Goal: Task Accomplishment & Management: Use online tool/utility

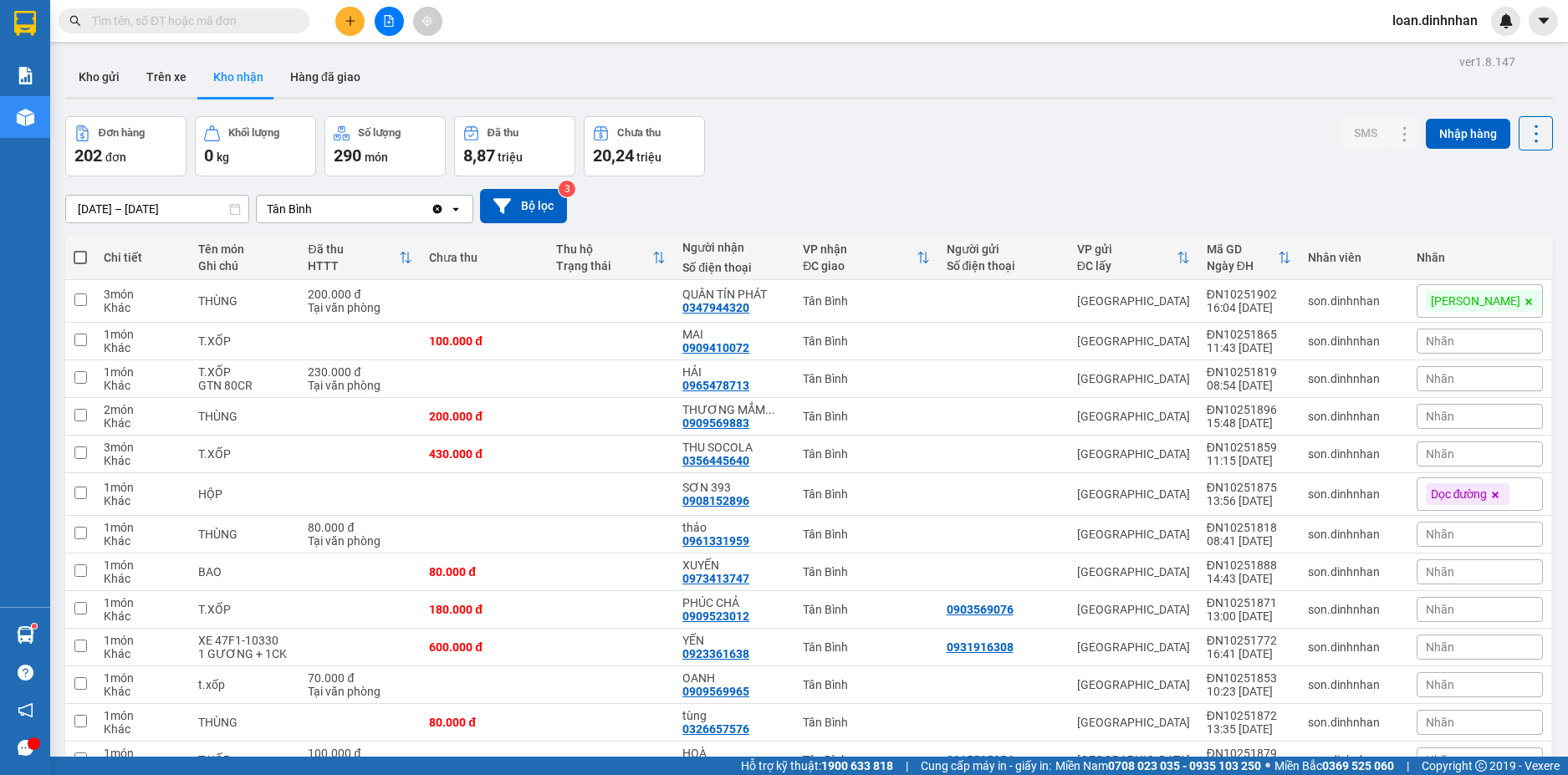
scroll to position [3838, 0]
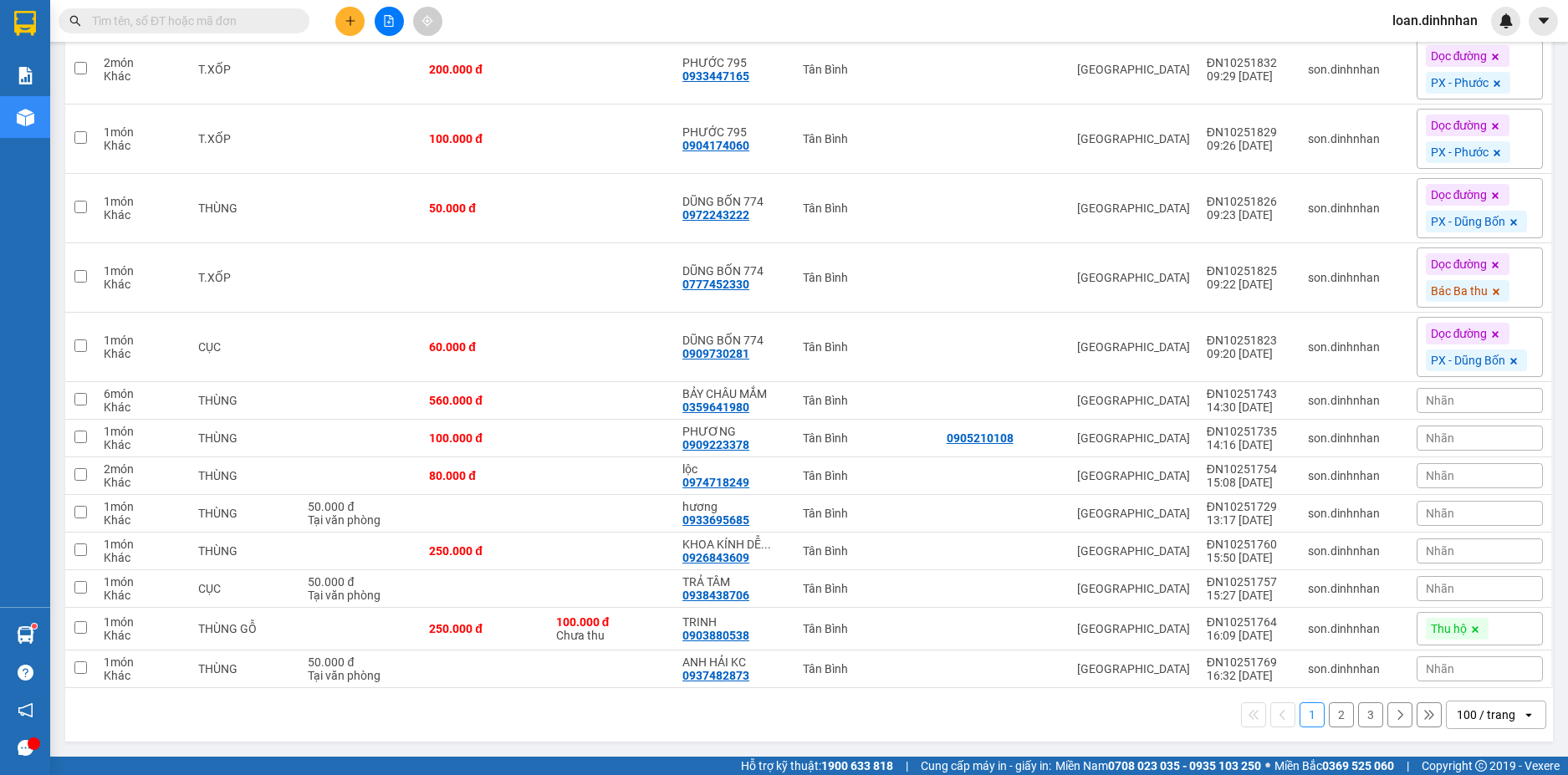
click at [254, 21] on input "text" at bounding box center [191, 21] width 197 height 19
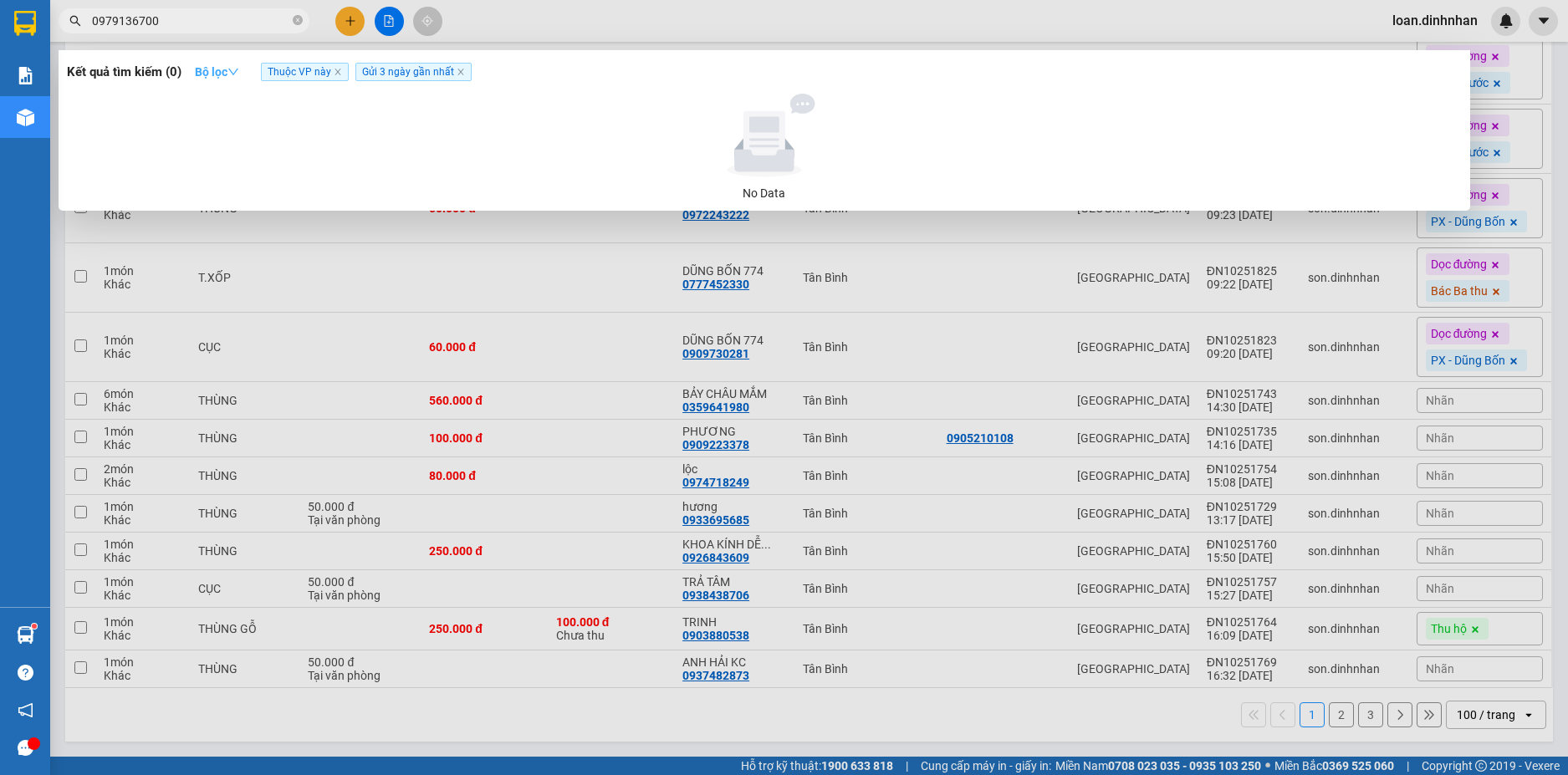
type input "0979136700"
click at [202, 76] on strong "Bộ lọc" at bounding box center [217, 72] width 44 height 14
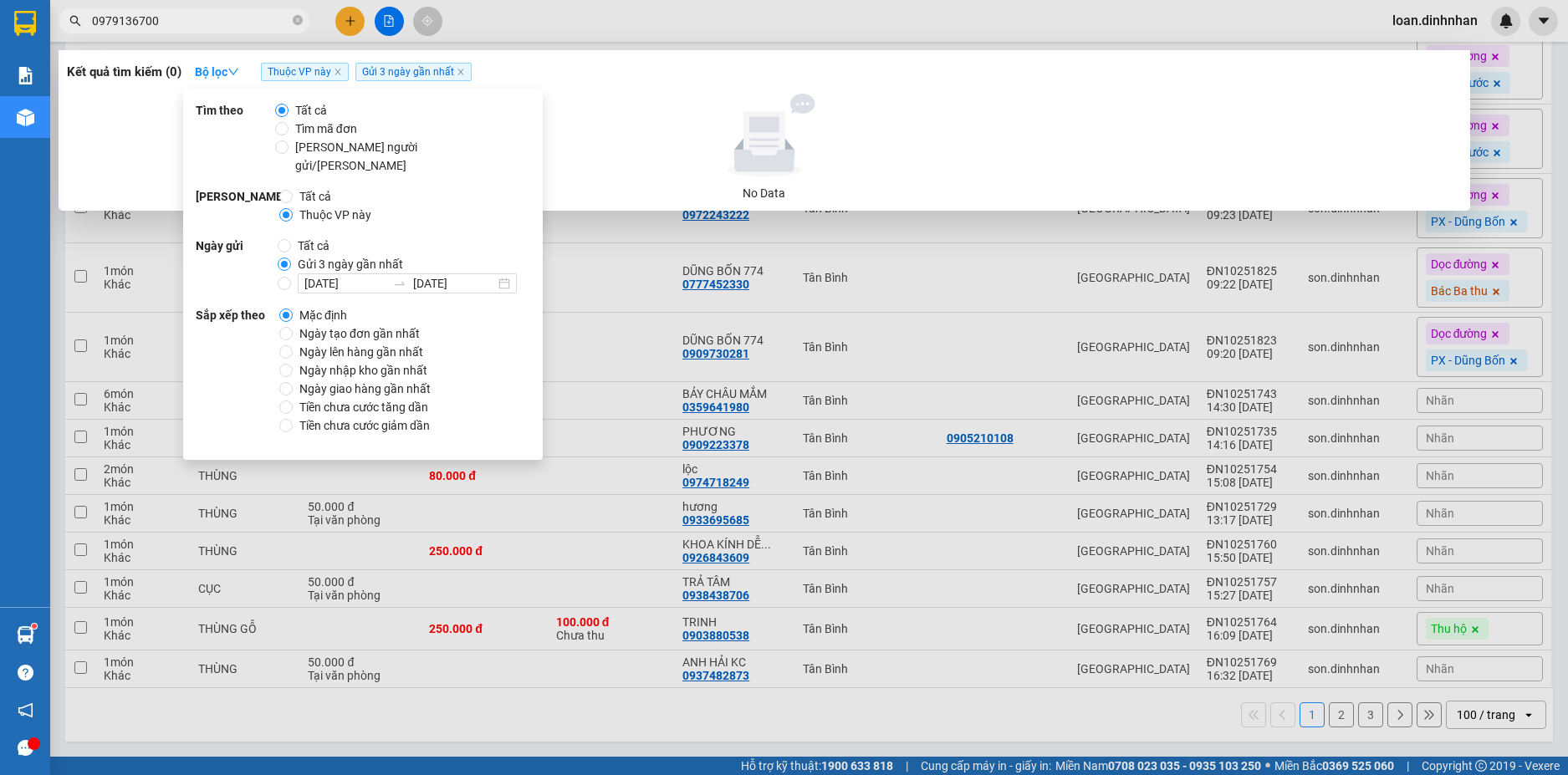
click at [292, 237] on span "Tất cả" at bounding box center [314, 246] width 45 height 19
click at [291, 239] on input "Tất cả" at bounding box center [285, 246] width 14 height 14
radio input "true"
radio input "false"
click at [284, 190] on input "Tất cả" at bounding box center [286, 197] width 14 height 14
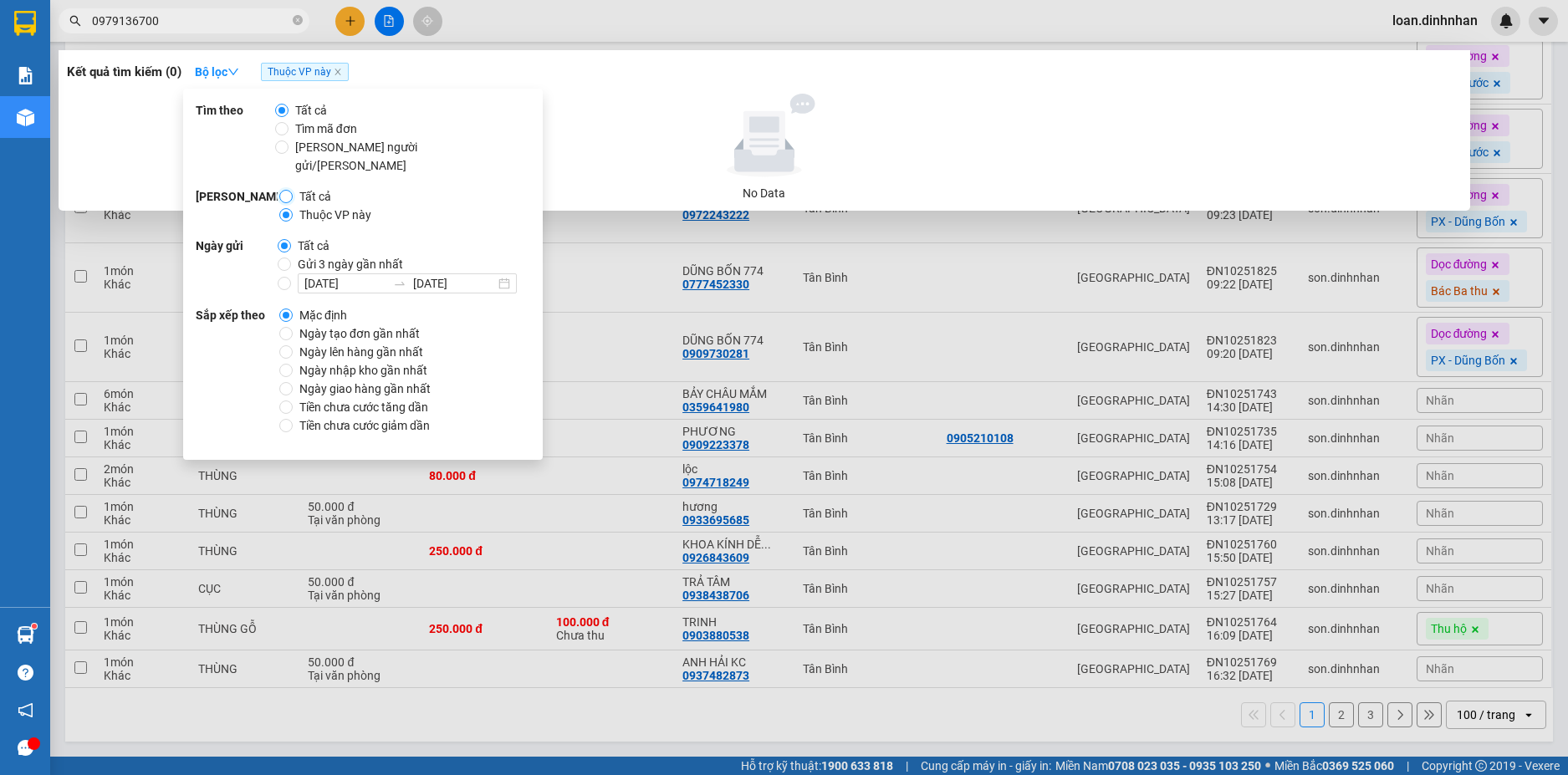
radio input "true"
radio input "false"
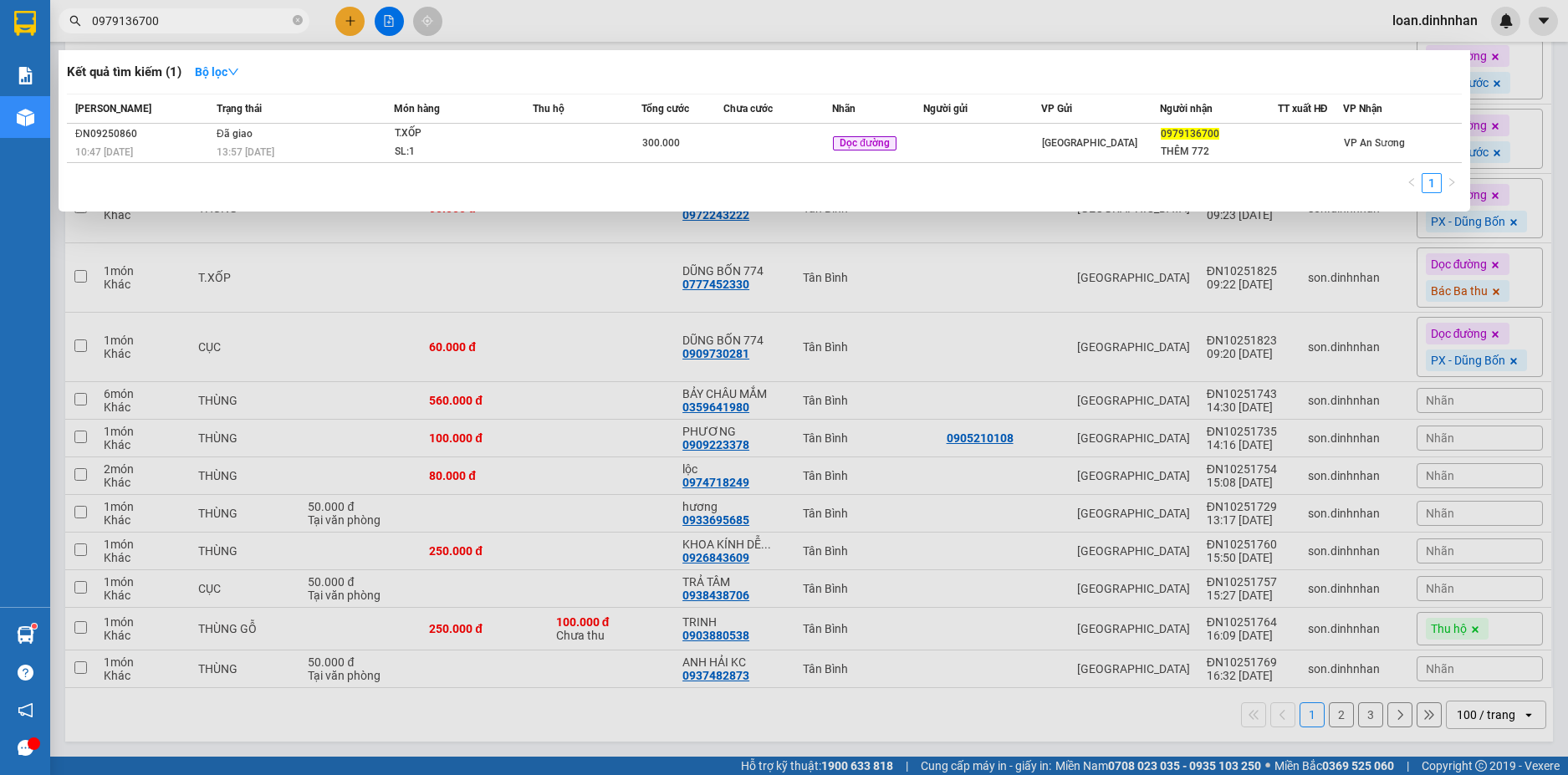
click at [252, 21] on input "0979136700" at bounding box center [191, 21] width 197 height 19
click at [239, 18] on input "0979136700" at bounding box center [191, 21] width 197 height 19
click at [300, 22] on icon "close-circle" at bounding box center [297, 21] width 10 height 10
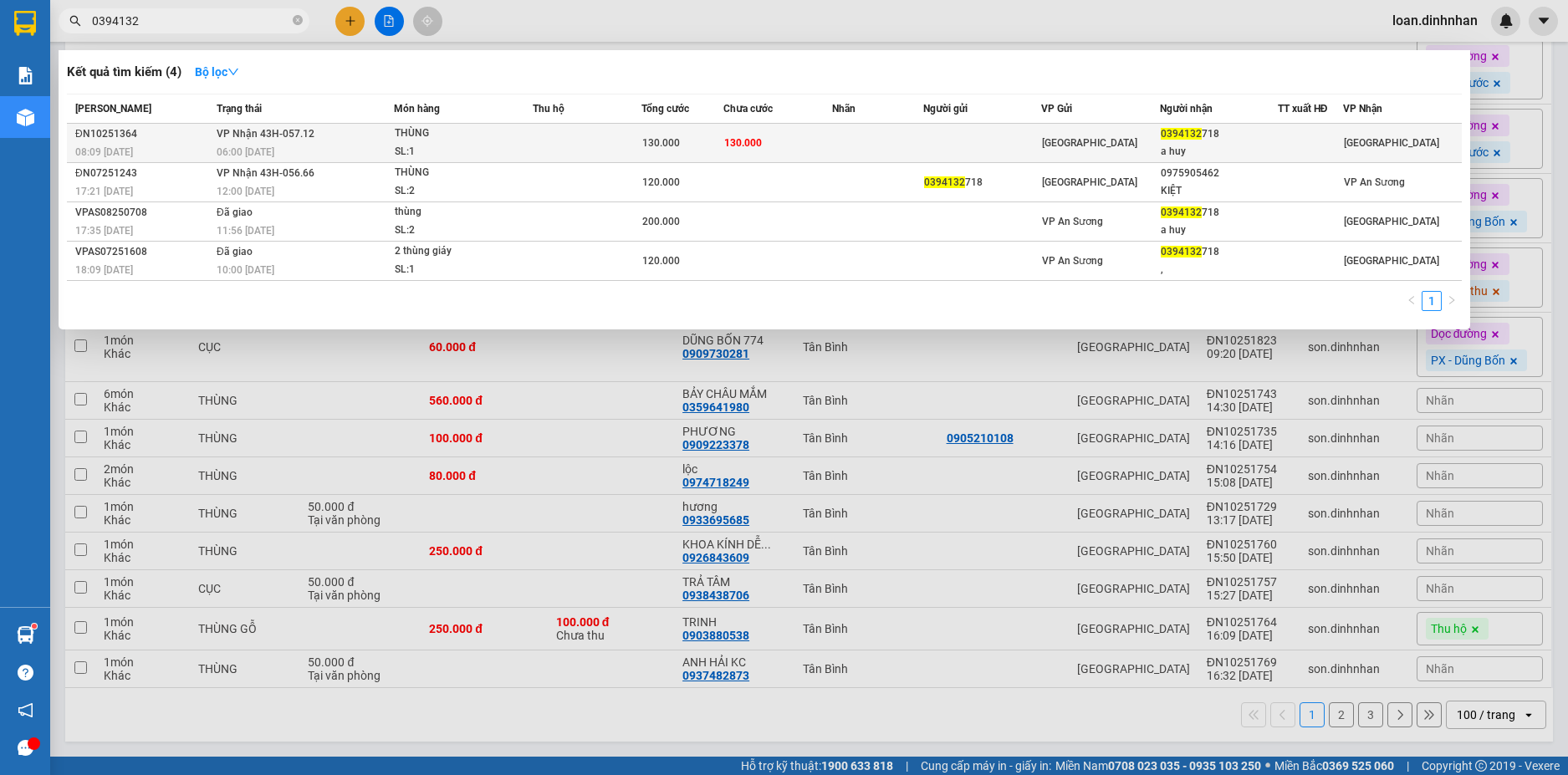
type input "0394132"
click at [1189, 143] on div "a huy" at bounding box center [1219, 151] width 116 height 18
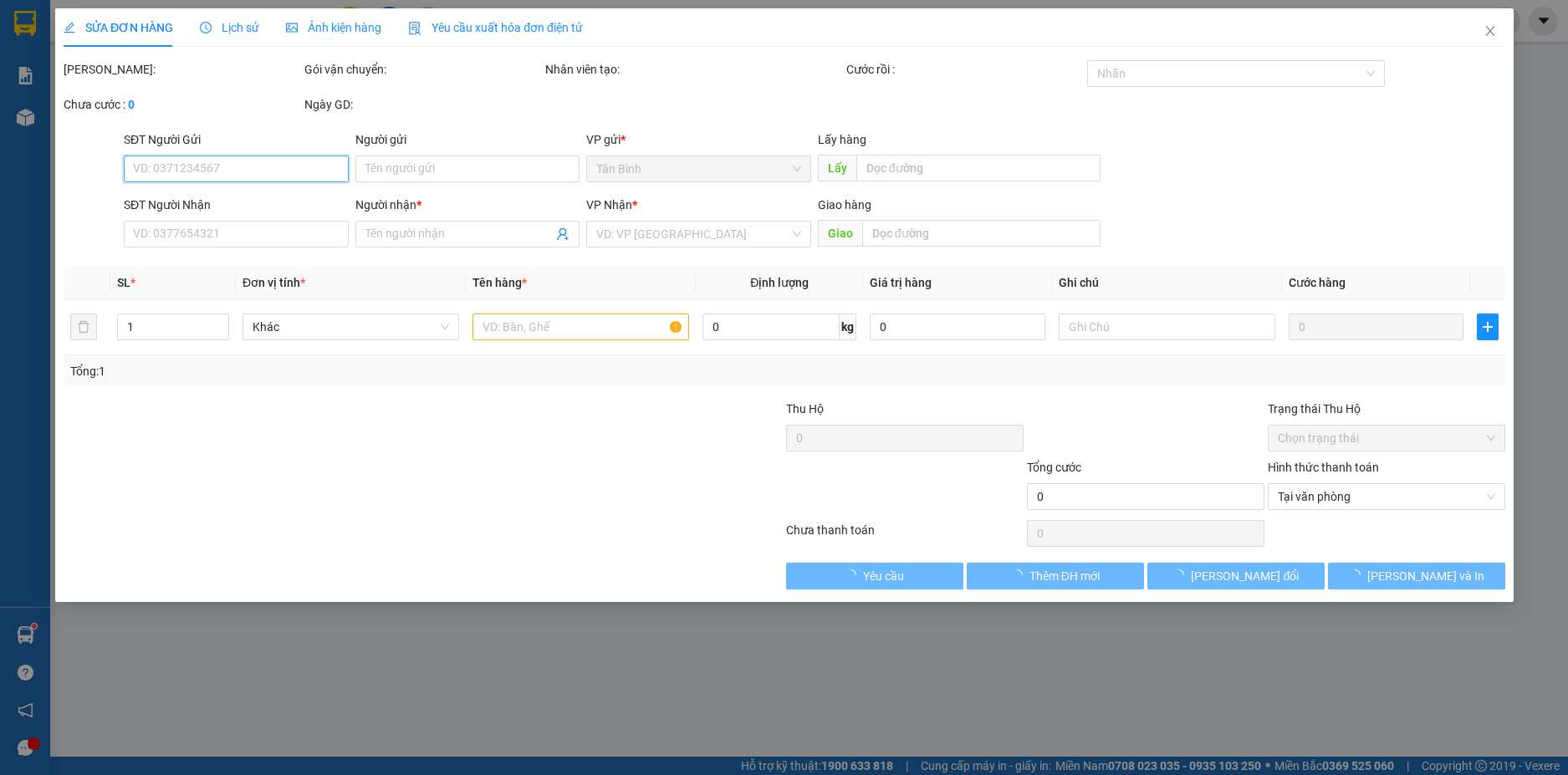
type input "0394132718"
type input "a huy"
type input "130.000"
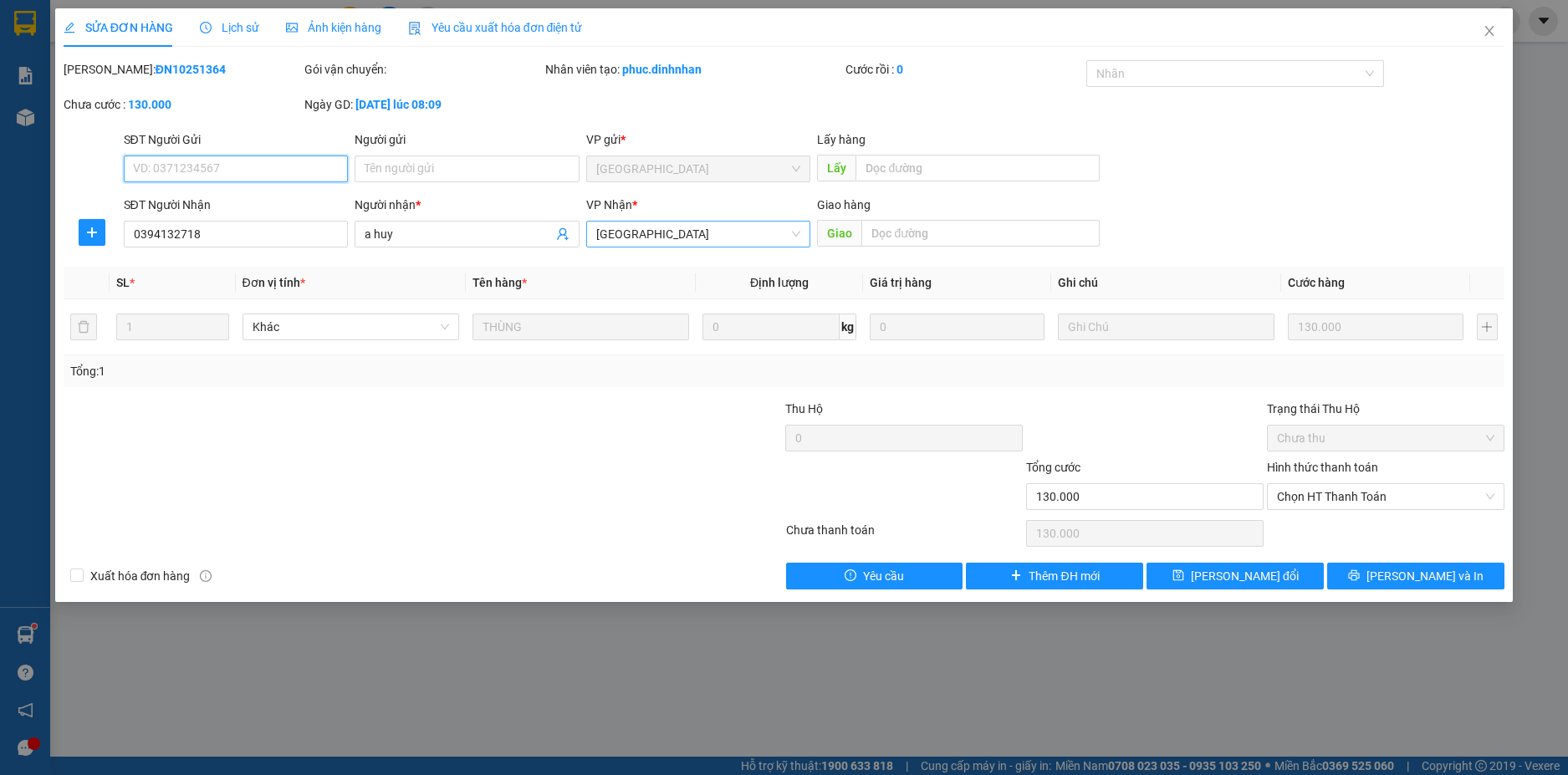
drag, startPoint x: 712, startPoint y: 241, endPoint x: 719, endPoint y: 245, distance: 8.1
click at [713, 240] on span "[GEOGRAPHIC_DATA]" at bounding box center [699, 233] width 205 height 25
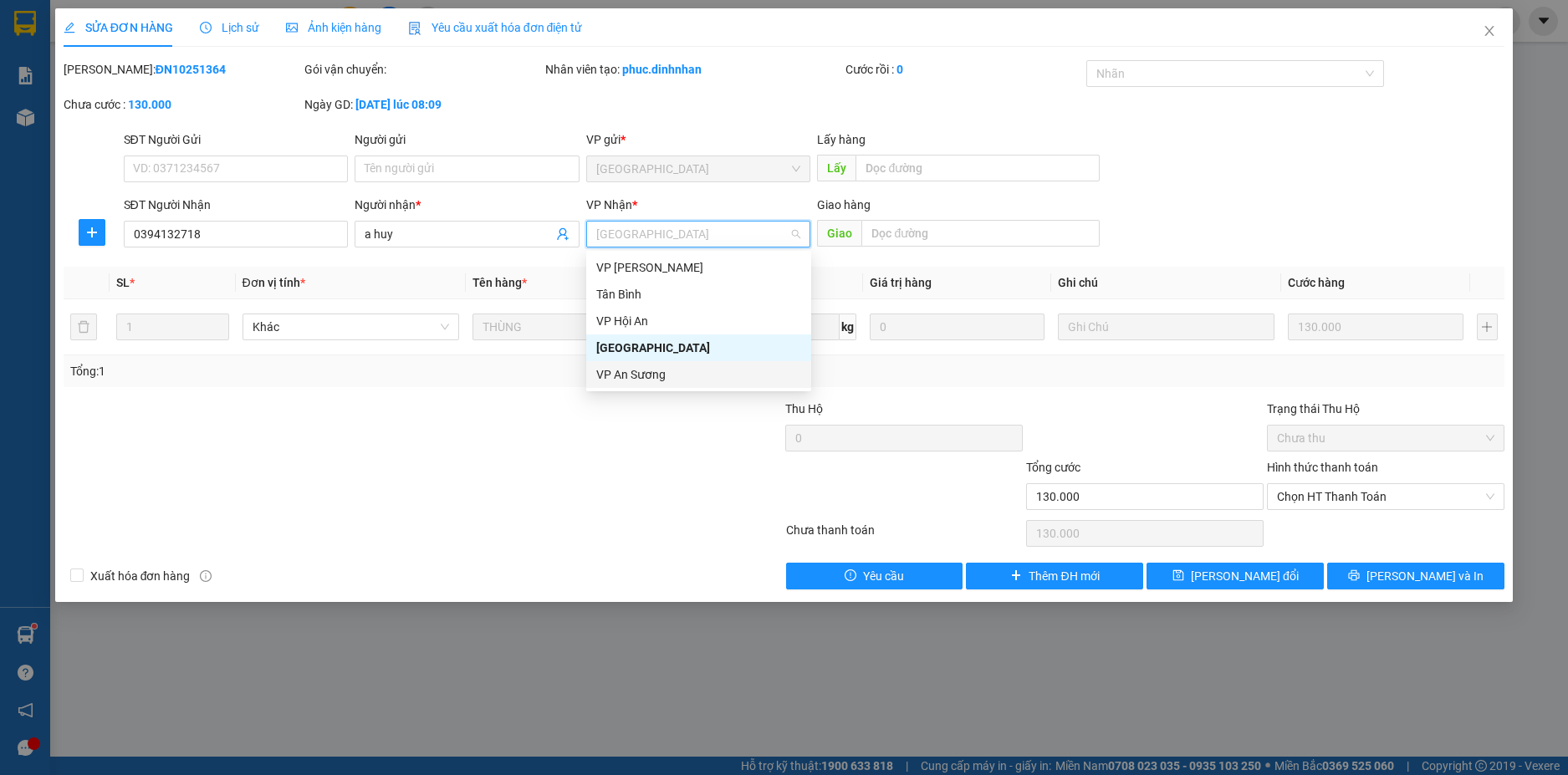
click at [645, 376] on div "VP An Sương" at bounding box center [699, 375] width 205 height 19
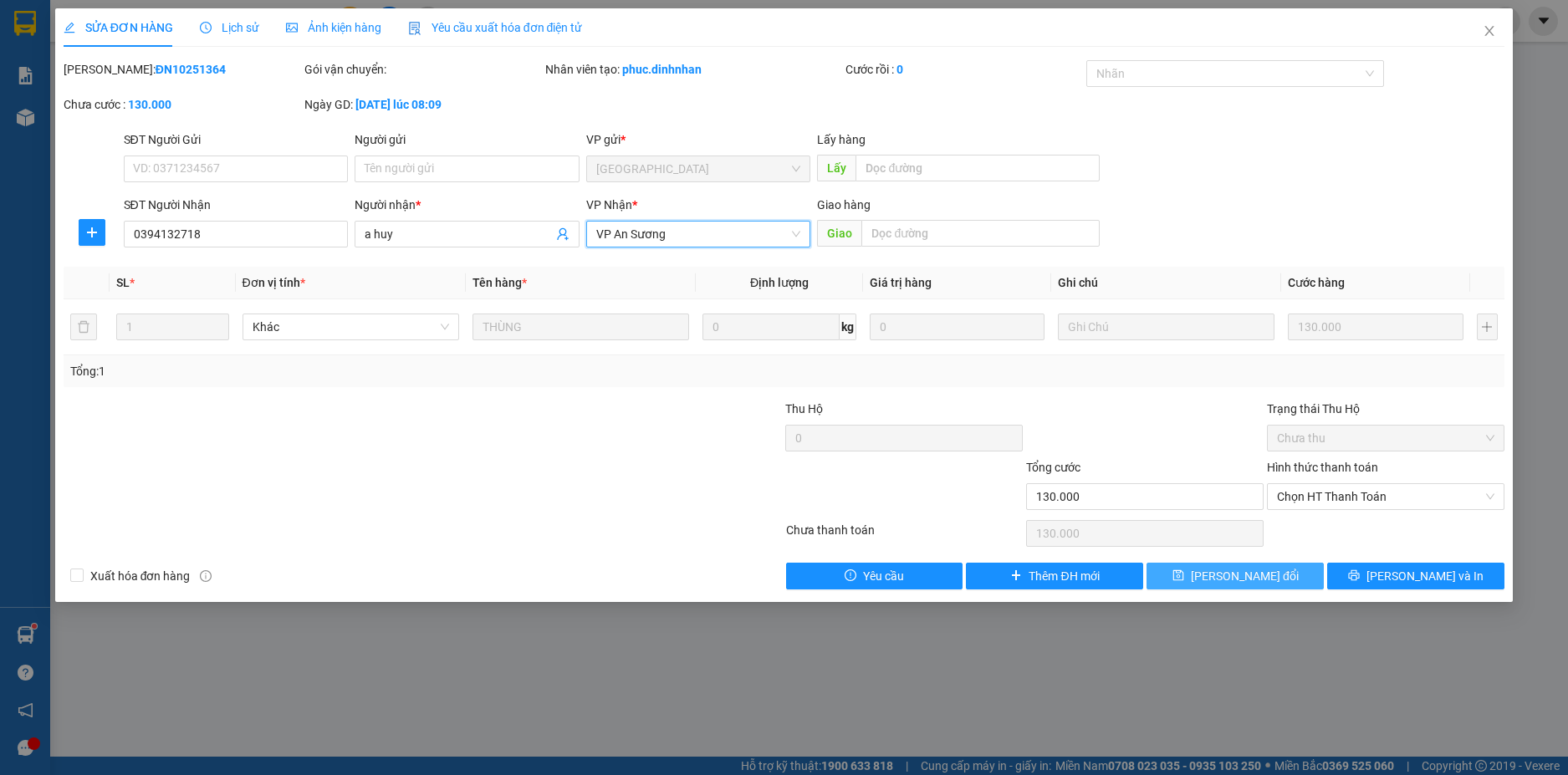
click at [1184, 573] on button "[PERSON_NAME] đổi" at bounding box center [1235, 576] width 177 height 26
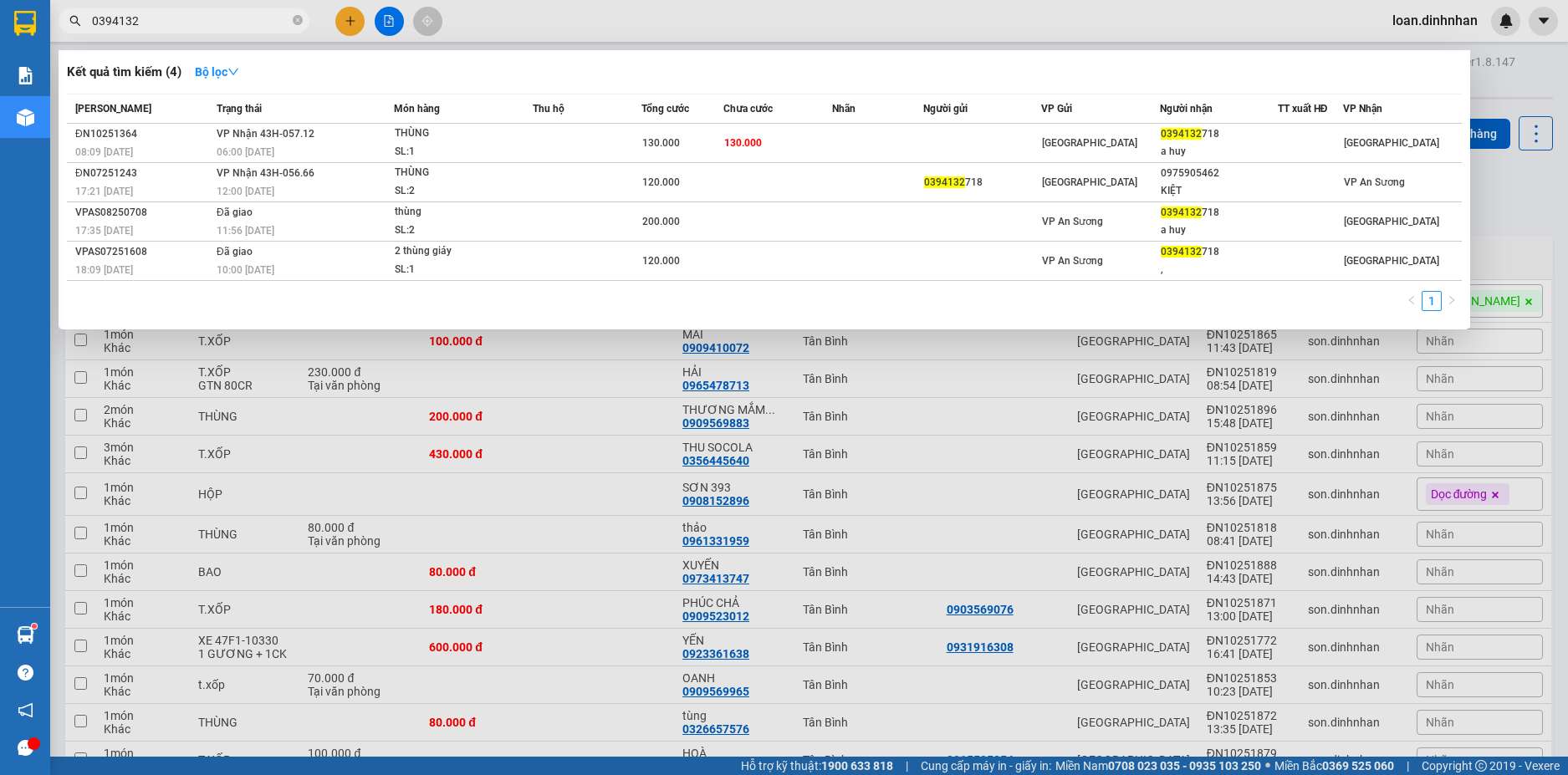
click at [175, 20] on input "0394132" at bounding box center [191, 21] width 197 height 19
click at [297, 20] on icon "close-circle" at bounding box center [297, 21] width 10 height 10
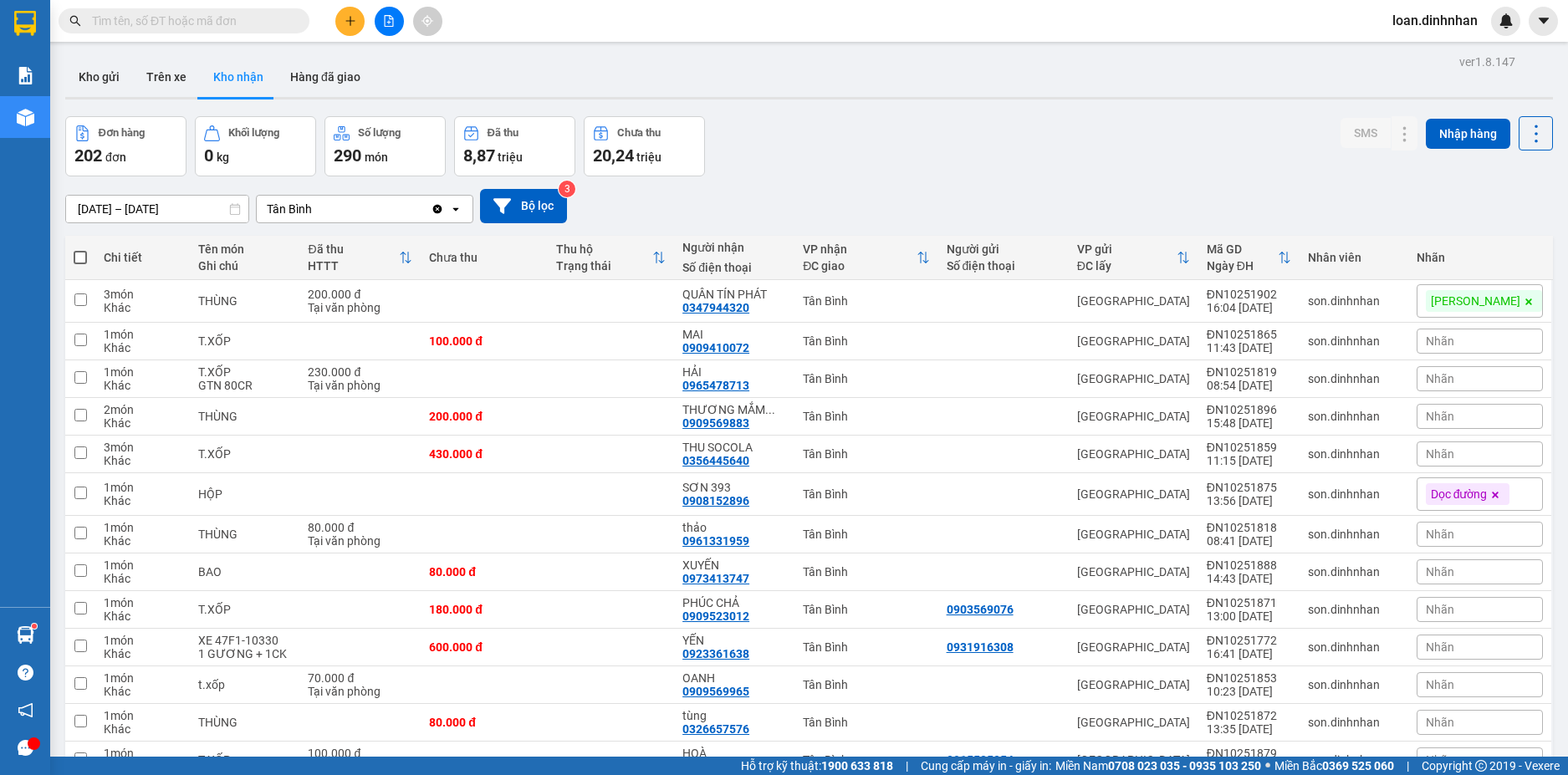
click at [292, 21] on span at bounding box center [297, 21] width 10 height 19
click at [270, 17] on input "text" at bounding box center [191, 21] width 197 height 19
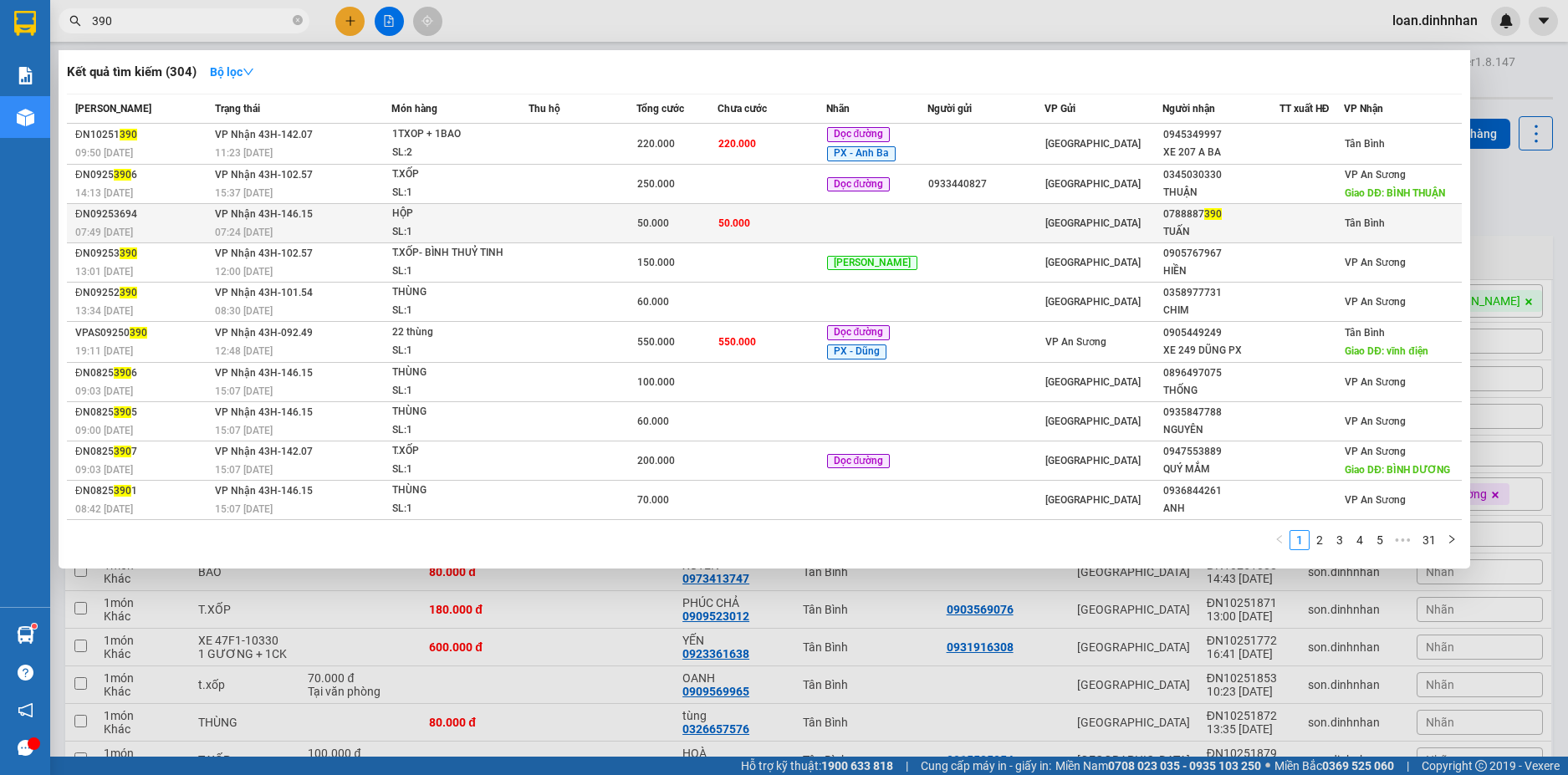
type input "390"
click at [814, 220] on td "50.000" at bounding box center [772, 224] width 108 height 39
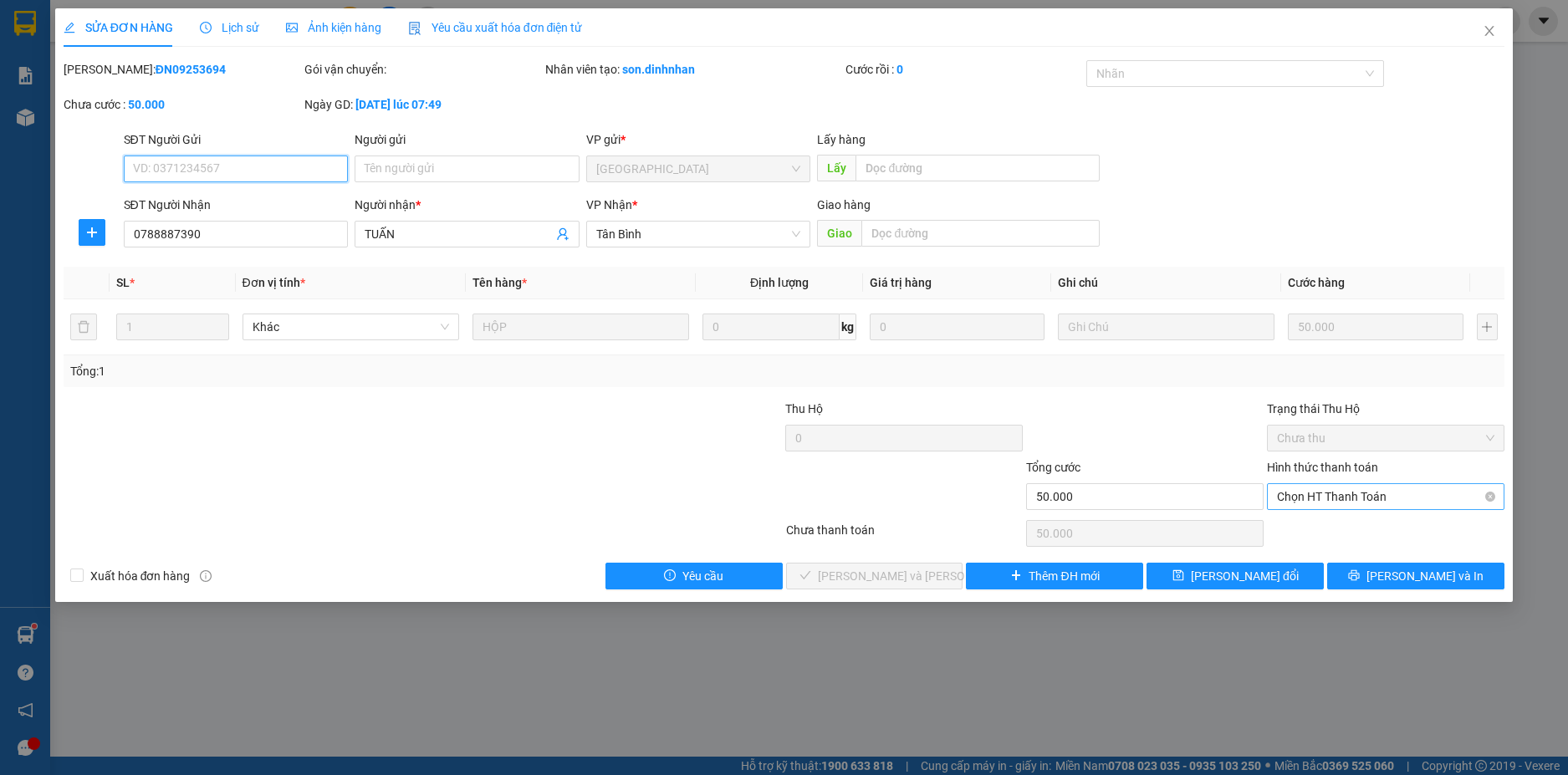
click at [1398, 487] on span "Chọn HT Thanh Toán" at bounding box center [1385, 496] width 217 height 25
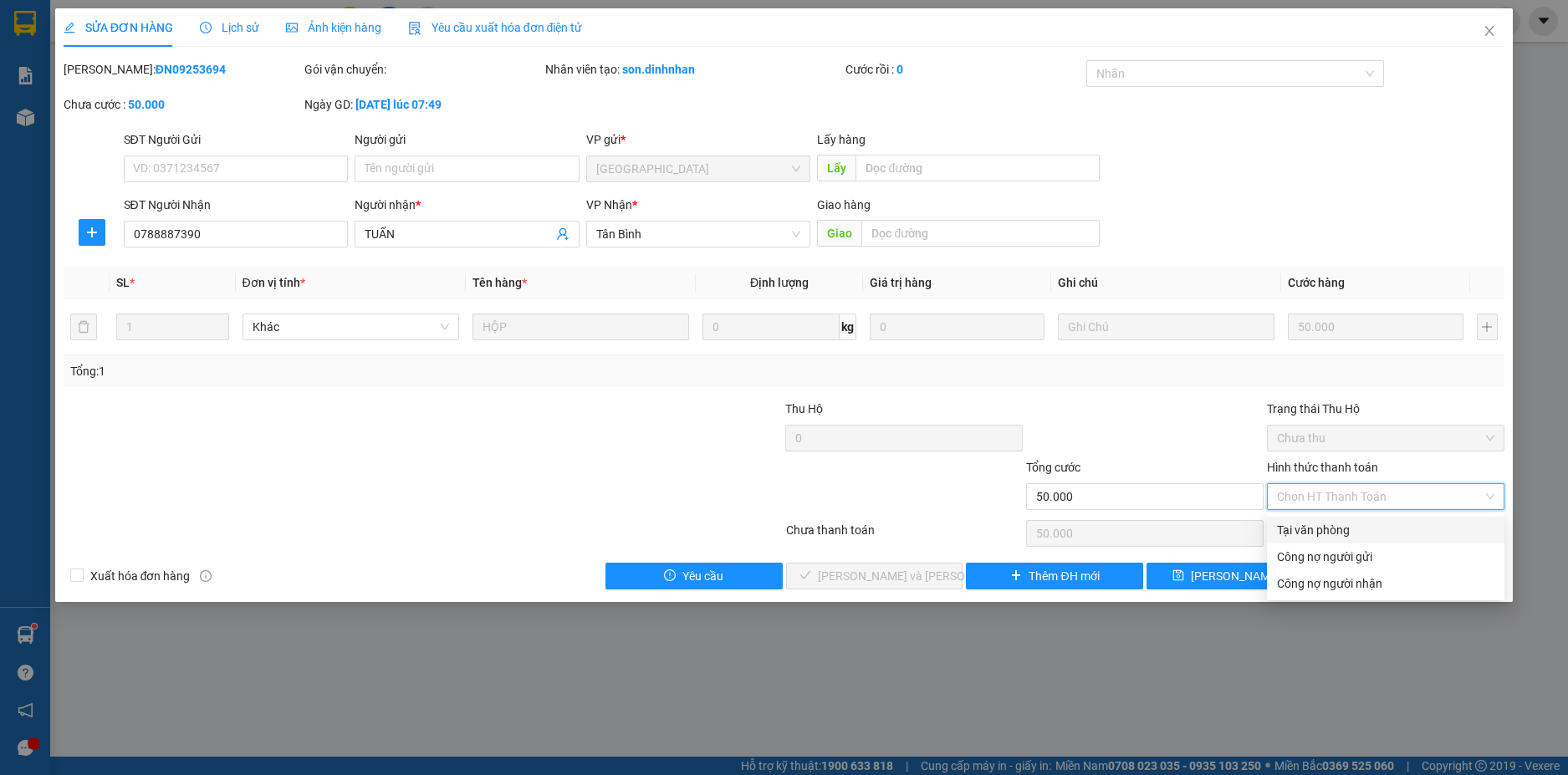
click at [1371, 522] on div "Tại văn phòng" at bounding box center [1385, 531] width 217 height 19
type input "0"
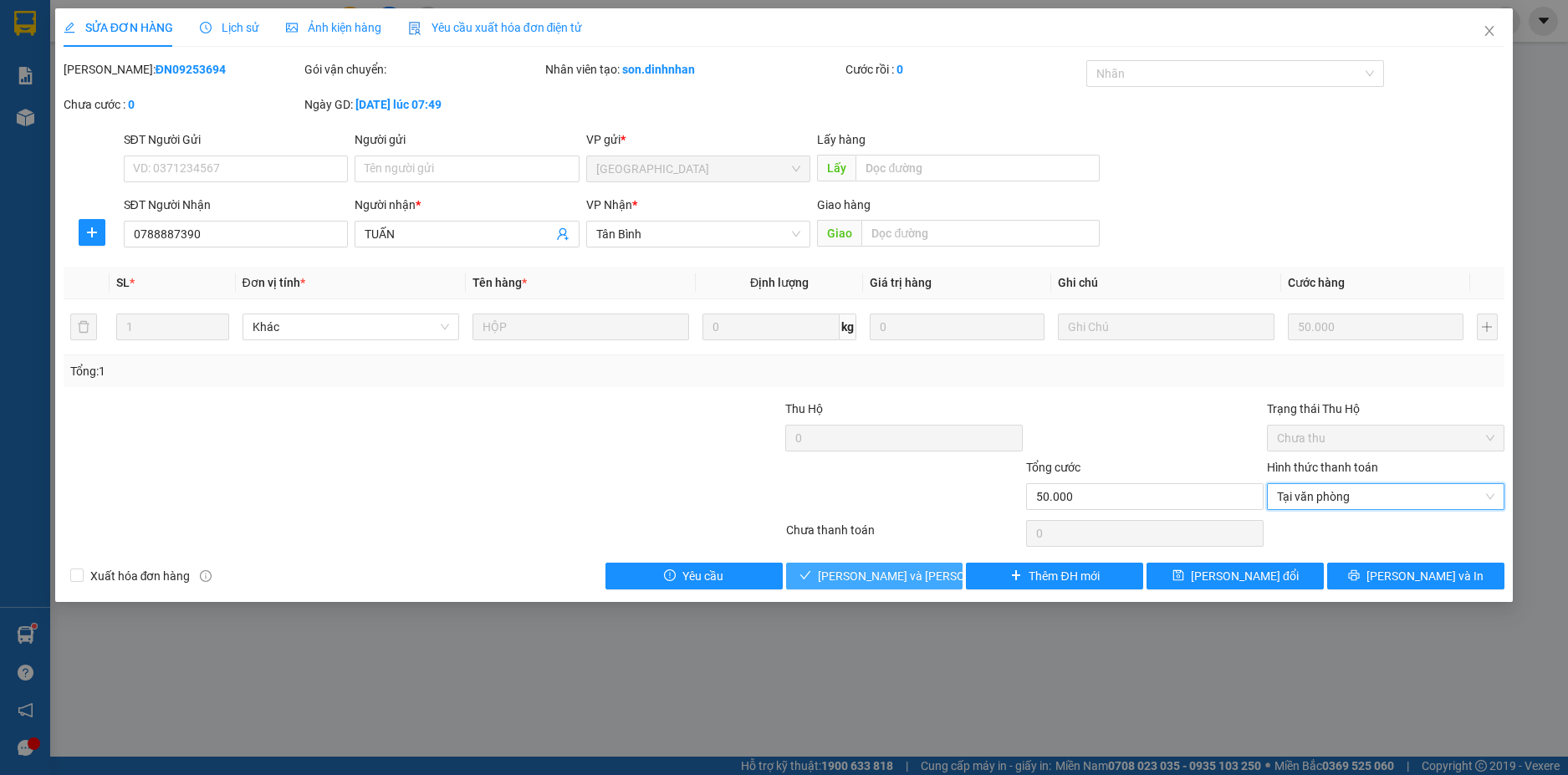
click at [834, 578] on button "[PERSON_NAME] và [PERSON_NAME] hàng" at bounding box center [874, 576] width 177 height 26
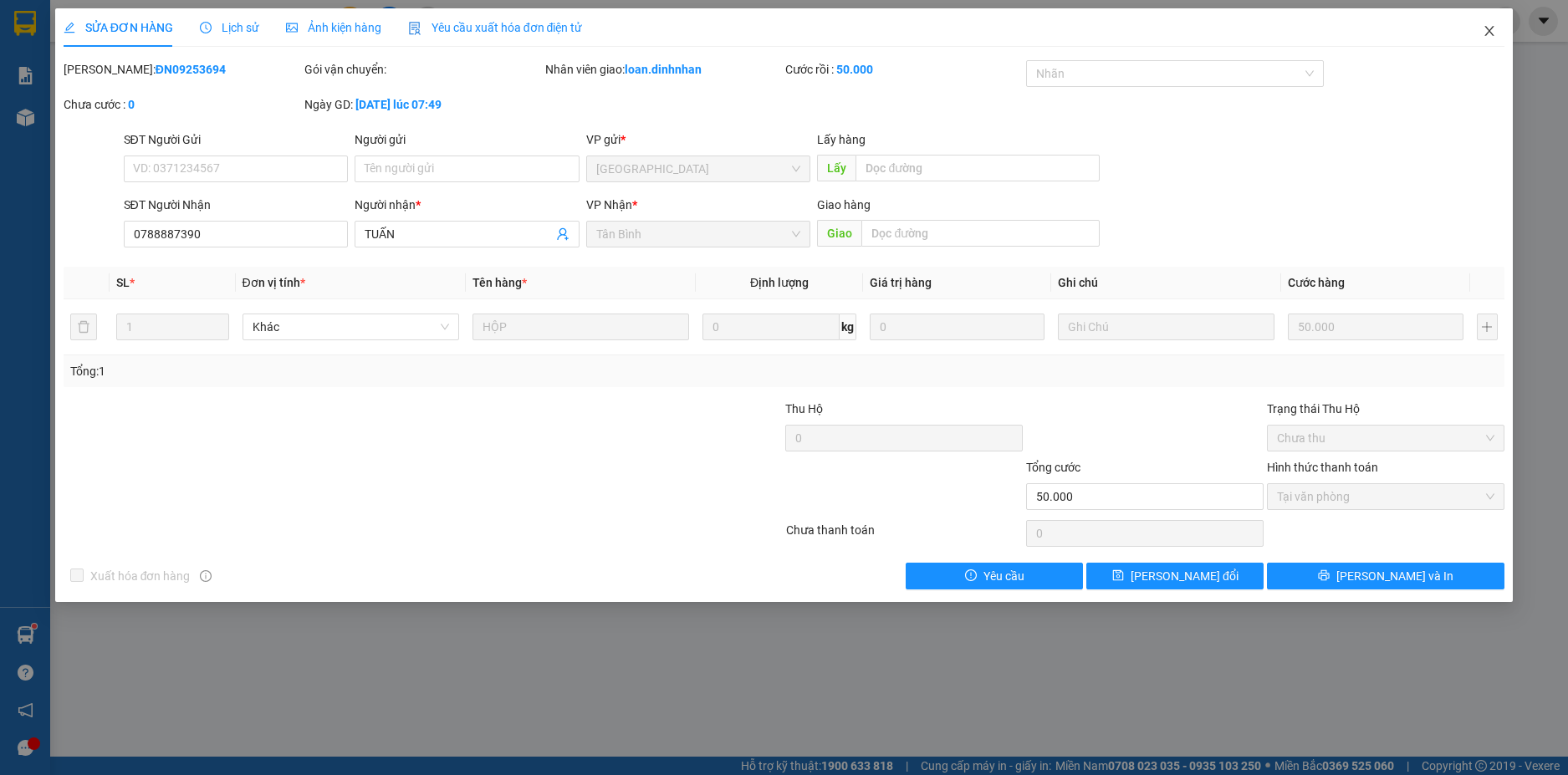
click at [1482, 20] on span "Close" at bounding box center [1489, 32] width 47 height 47
click at [1485, 31] on span "loan.dinhnhan" at bounding box center [1435, 21] width 112 height 21
click at [1487, 26] on span "loan.dinhnhan" at bounding box center [1435, 21] width 112 height 21
click at [1493, 24] on div at bounding box center [1506, 21] width 29 height 29
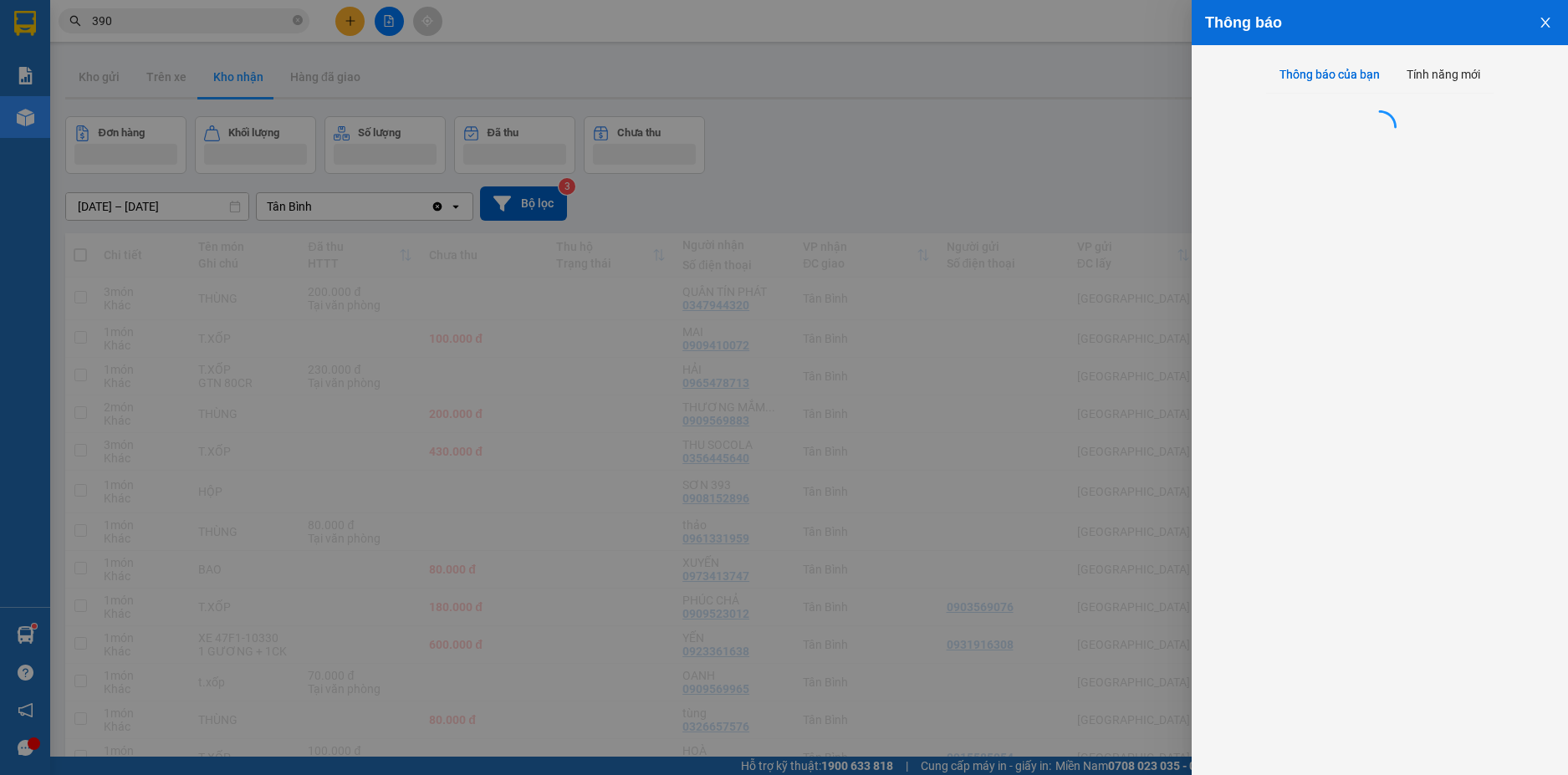
drag, startPoint x: 1493, startPoint y: 24, endPoint x: 1117, endPoint y: 83, distance: 380.6
click at [1493, 25] on div at bounding box center [784, 387] width 1568 height 775
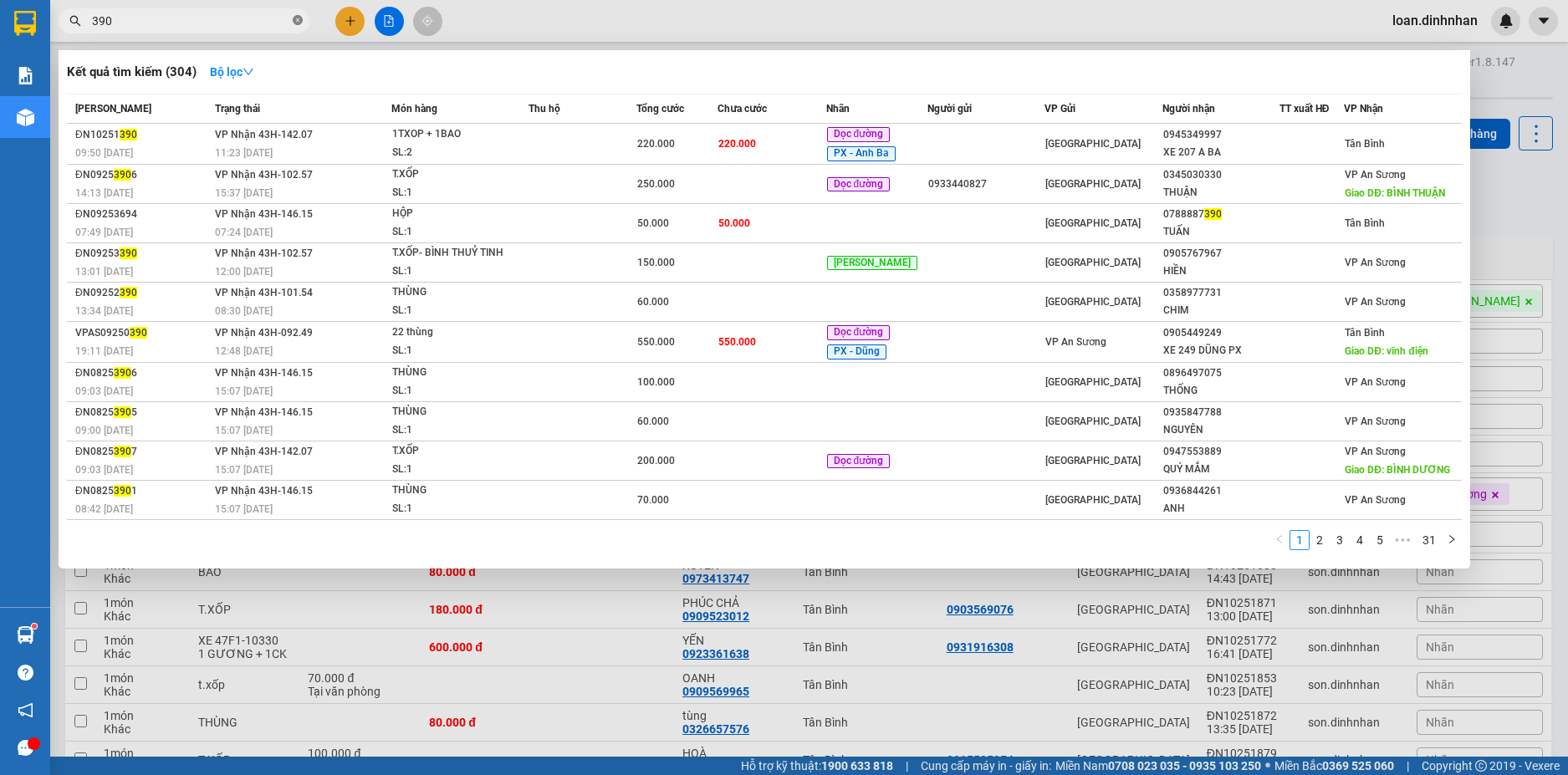
click at [297, 16] on icon "close-circle" at bounding box center [297, 21] width 10 height 10
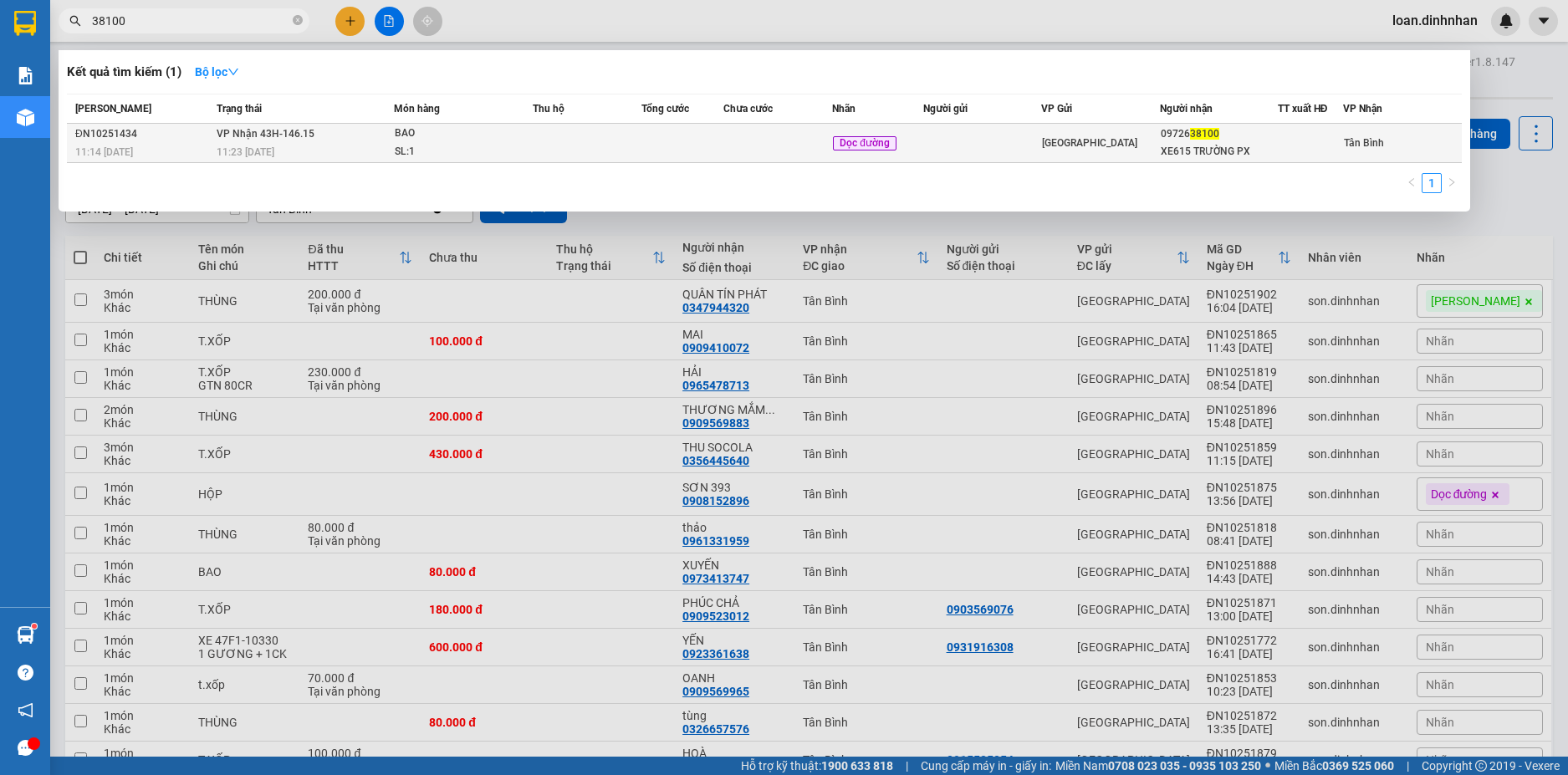
type input "38100"
click at [1195, 156] on div "XE615 TRƯỜNG PX" at bounding box center [1219, 151] width 116 height 18
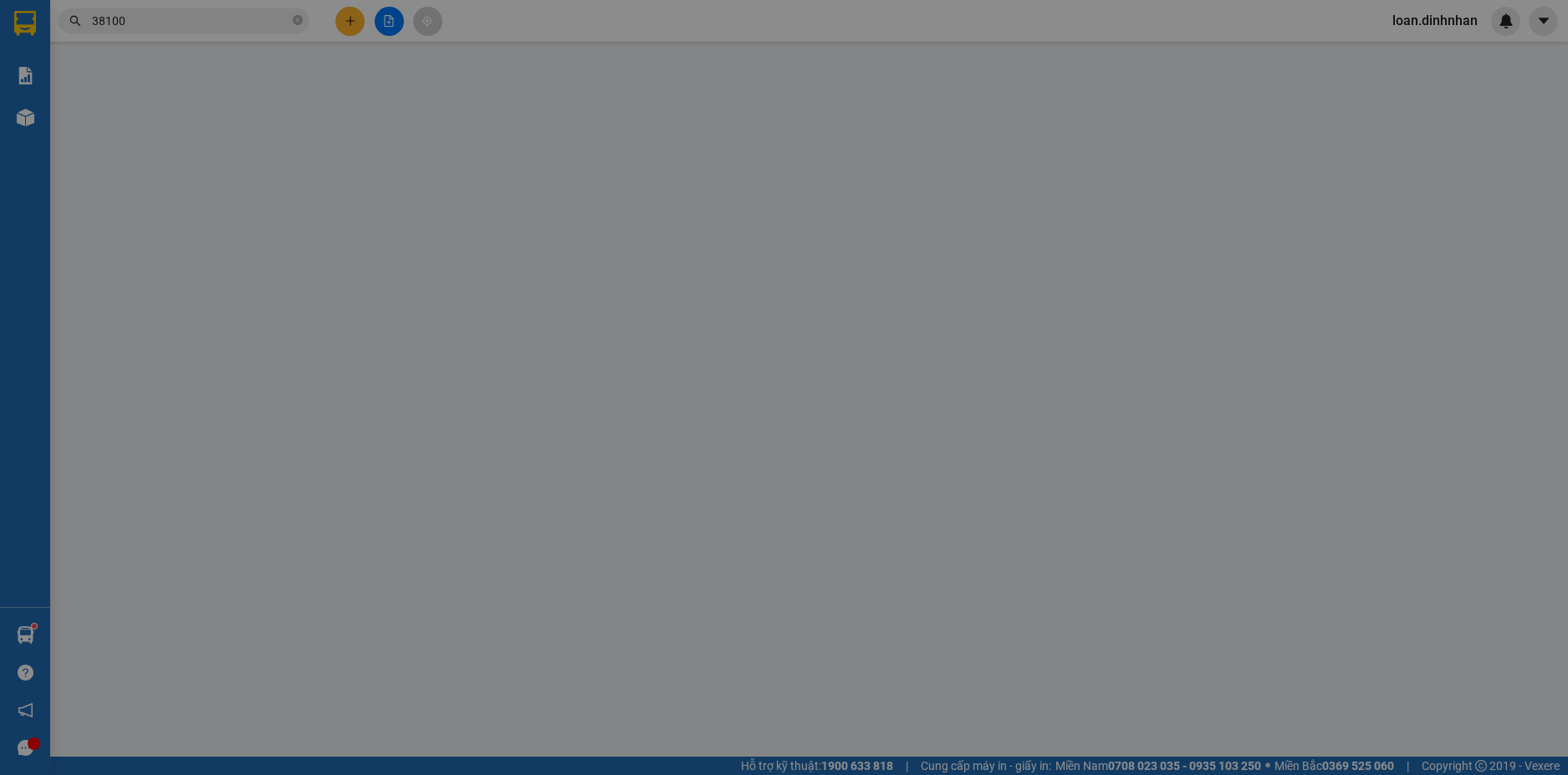
type input "0972638100"
type input "XE615 TRƯỜNG PX"
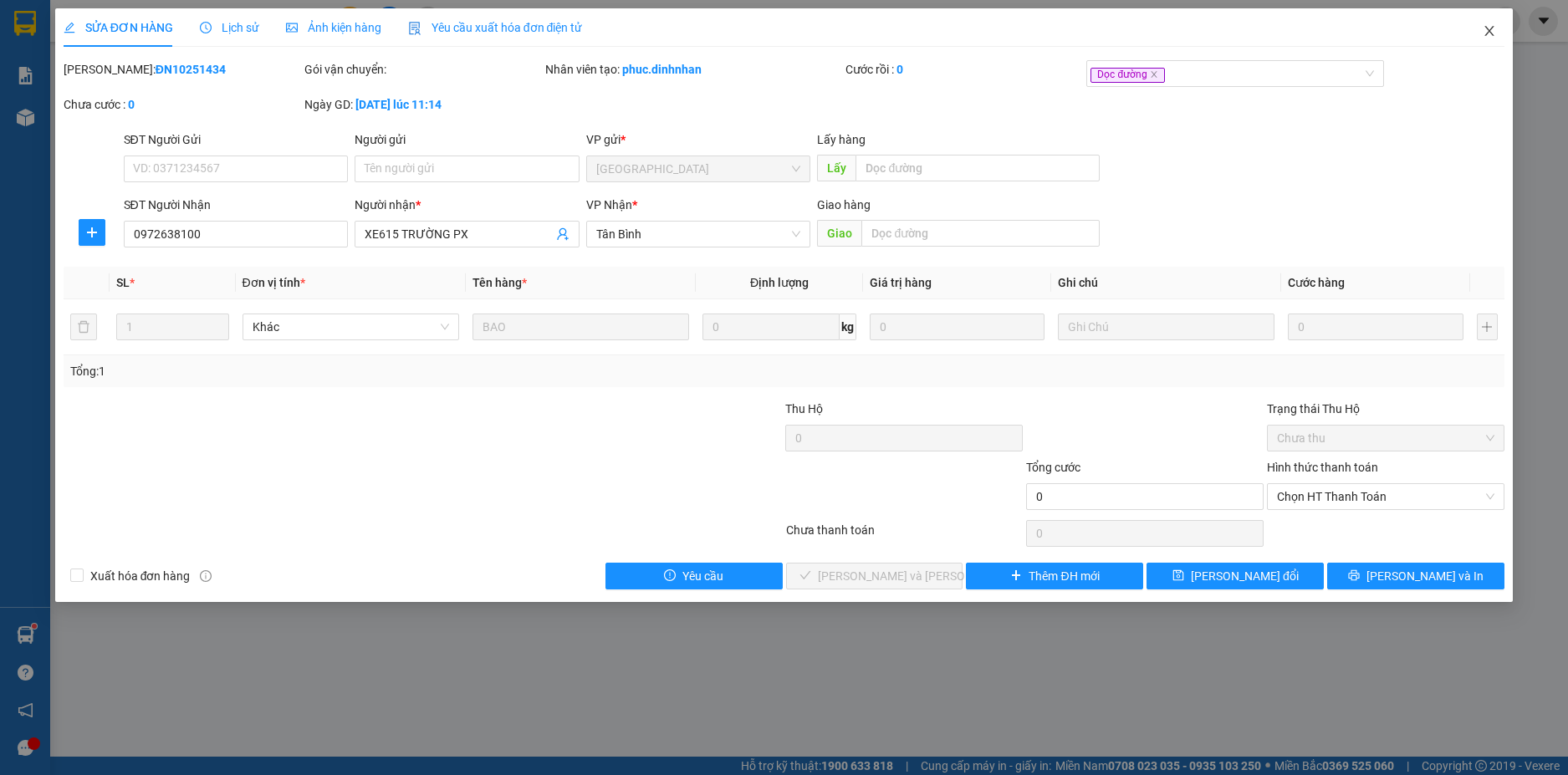
click at [1489, 30] on icon "close" at bounding box center [1489, 31] width 14 height 14
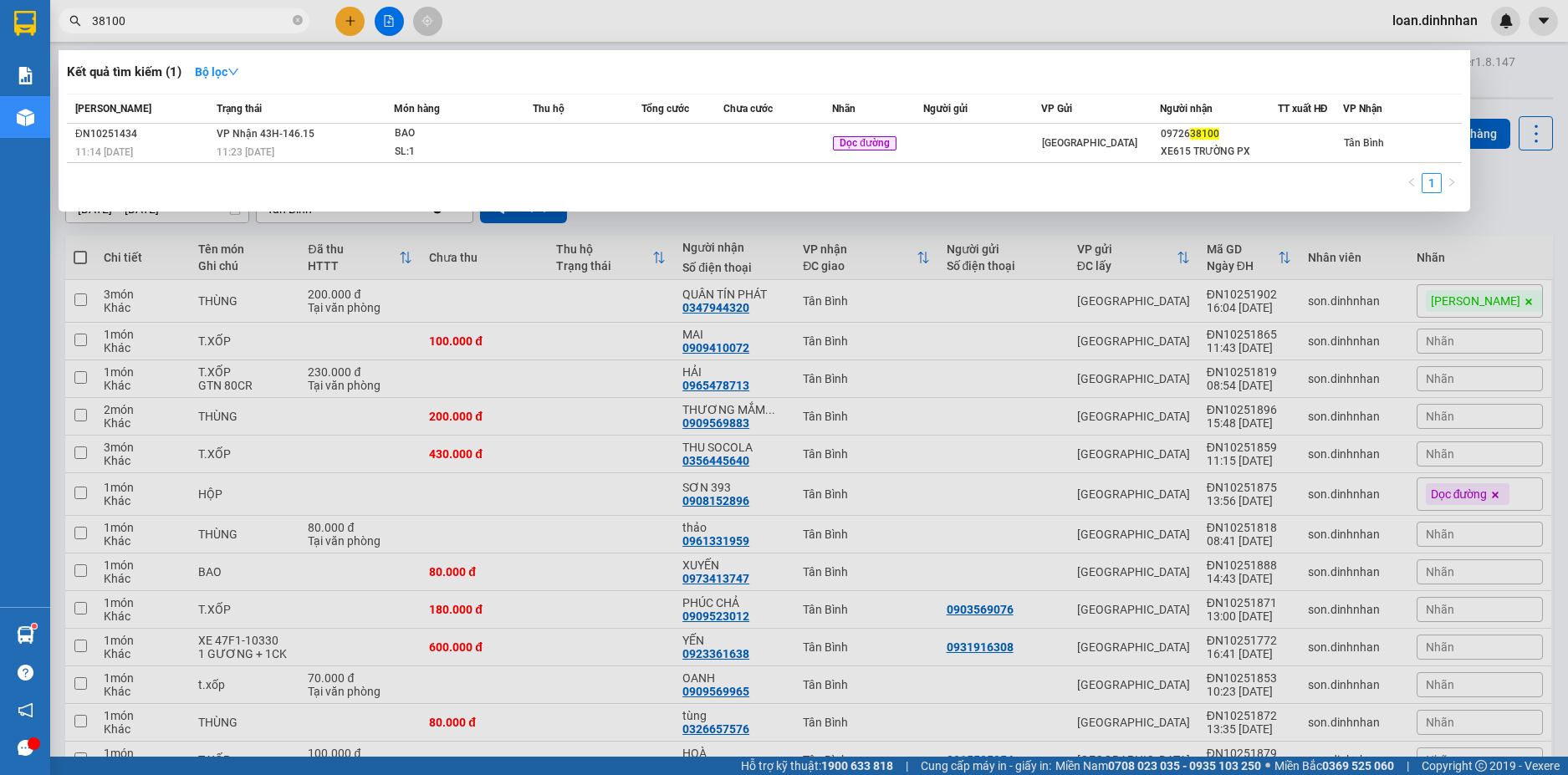
click at [250, 15] on input "38100" at bounding box center [191, 21] width 197 height 19
click at [295, 21] on icon "close-circle" at bounding box center [297, 21] width 10 height 10
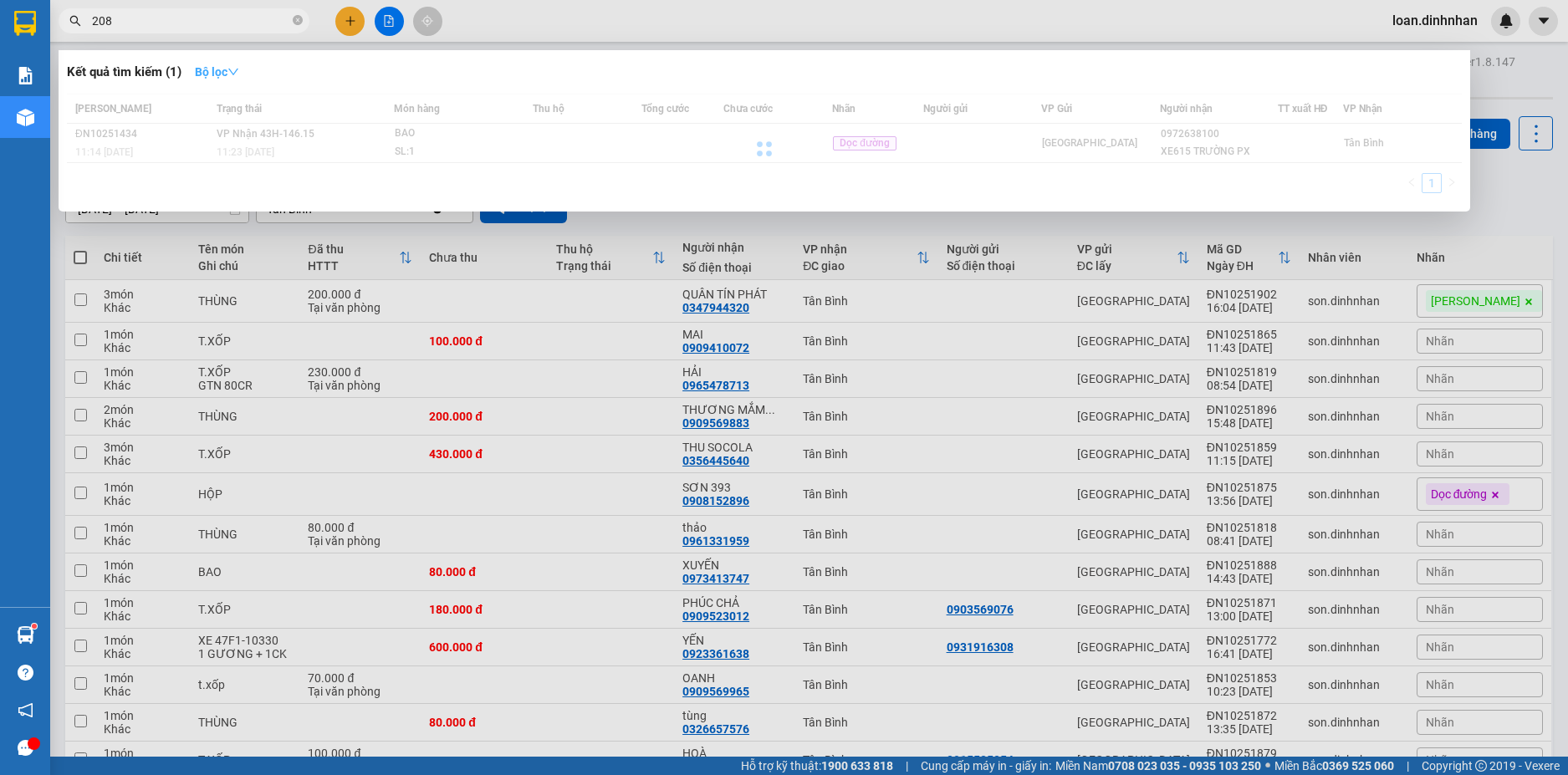
type input "208"
drag, startPoint x: 220, startPoint y: 67, endPoint x: 237, endPoint y: 120, distance: 55.7
click at [223, 67] on strong "Bộ lọc" at bounding box center [217, 72] width 44 height 14
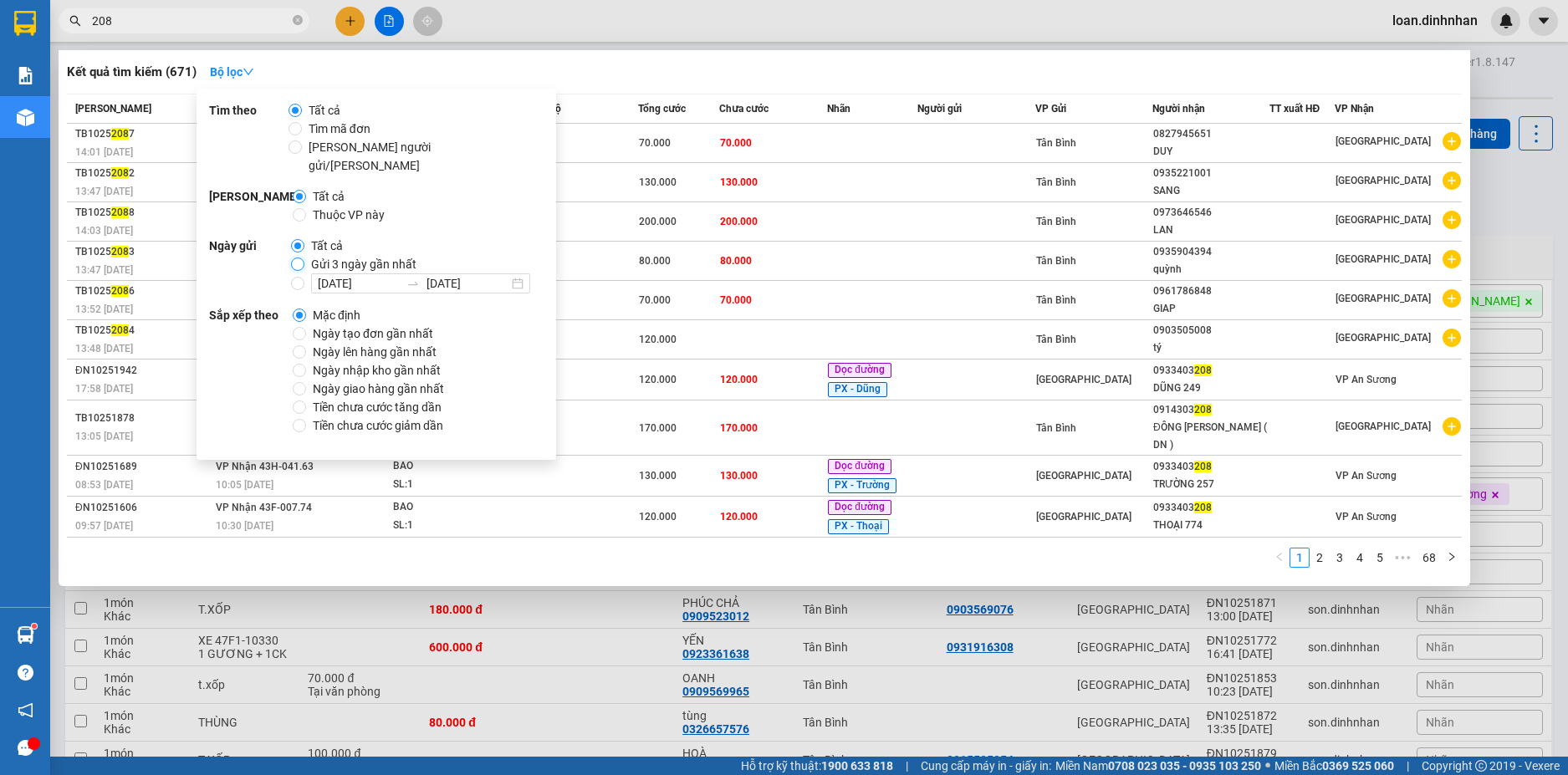
click at [292, 257] on input "Gửi 3 ngày gần nhất" at bounding box center [298, 264] width 14 height 14
radio input "true"
radio input "false"
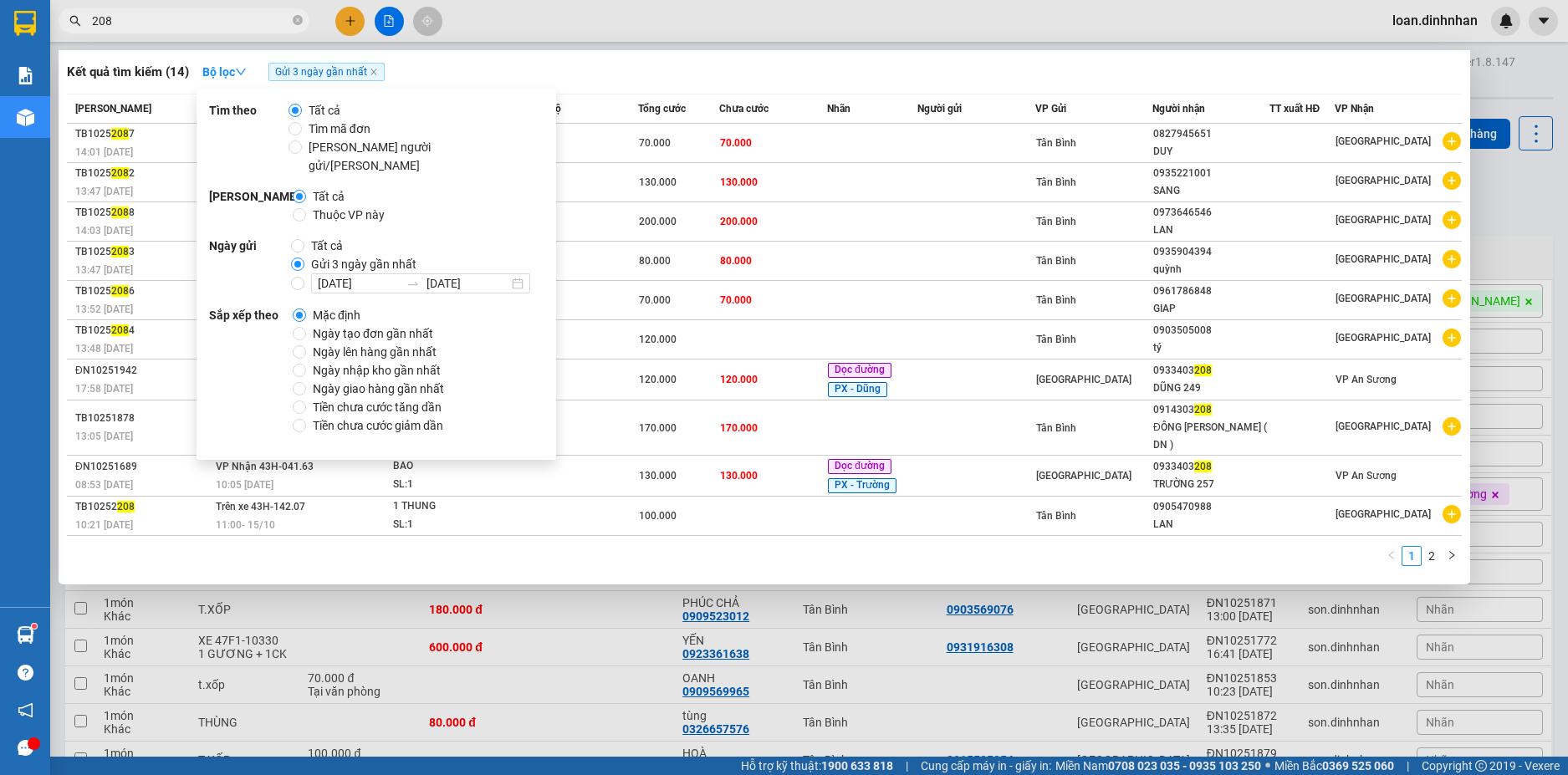
click at [311, 206] on span "Thuộc VP này" at bounding box center [349, 215] width 85 height 19
click at [306, 208] on input "Thuộc VP này" at bounding box center [299, 215] width 14 height 14
radio input "true"
radio input "false"
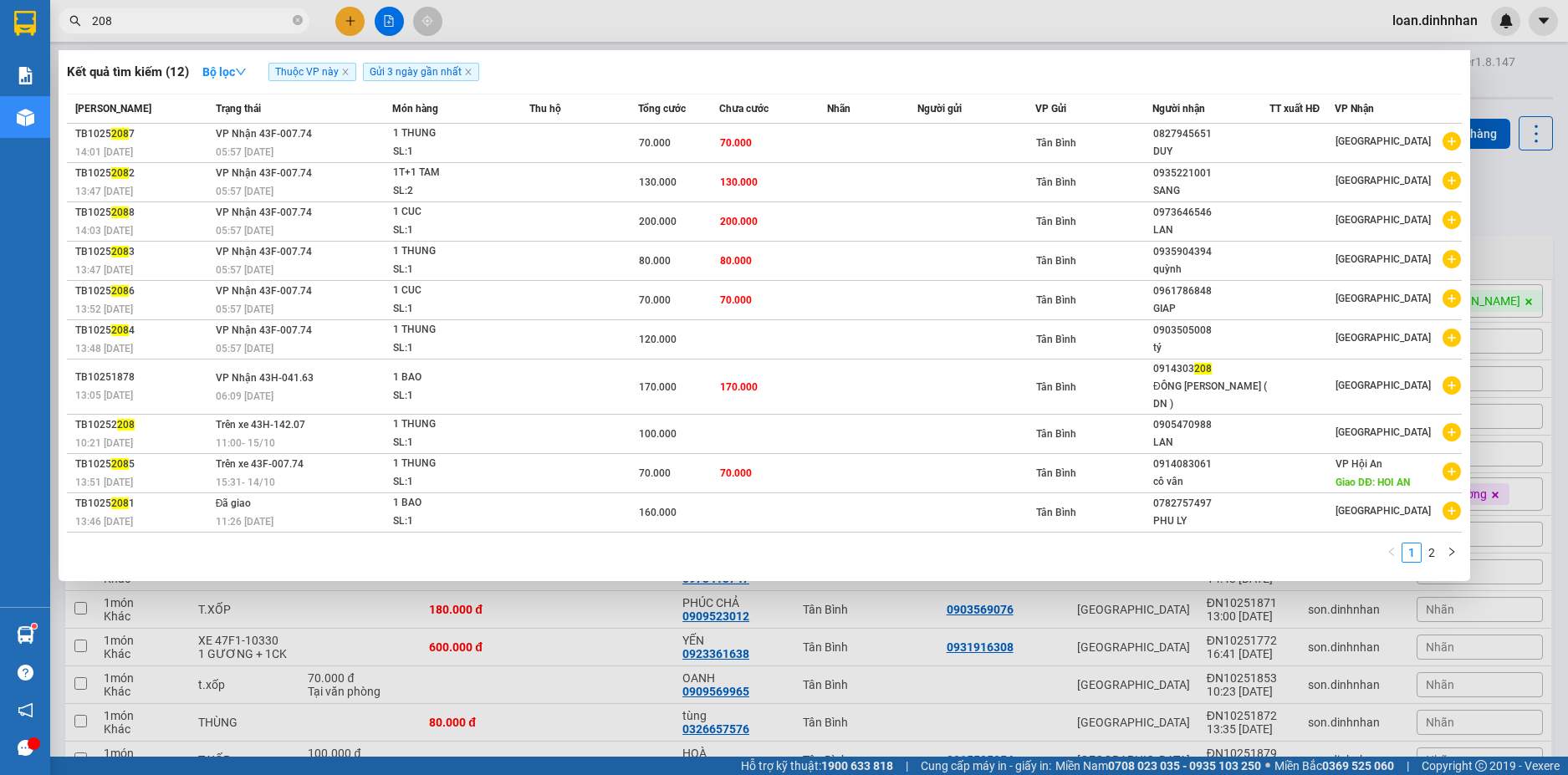
click at [181, 21] on input "208" at bounding box center [191, 21] width 197 height 19
type input "2"
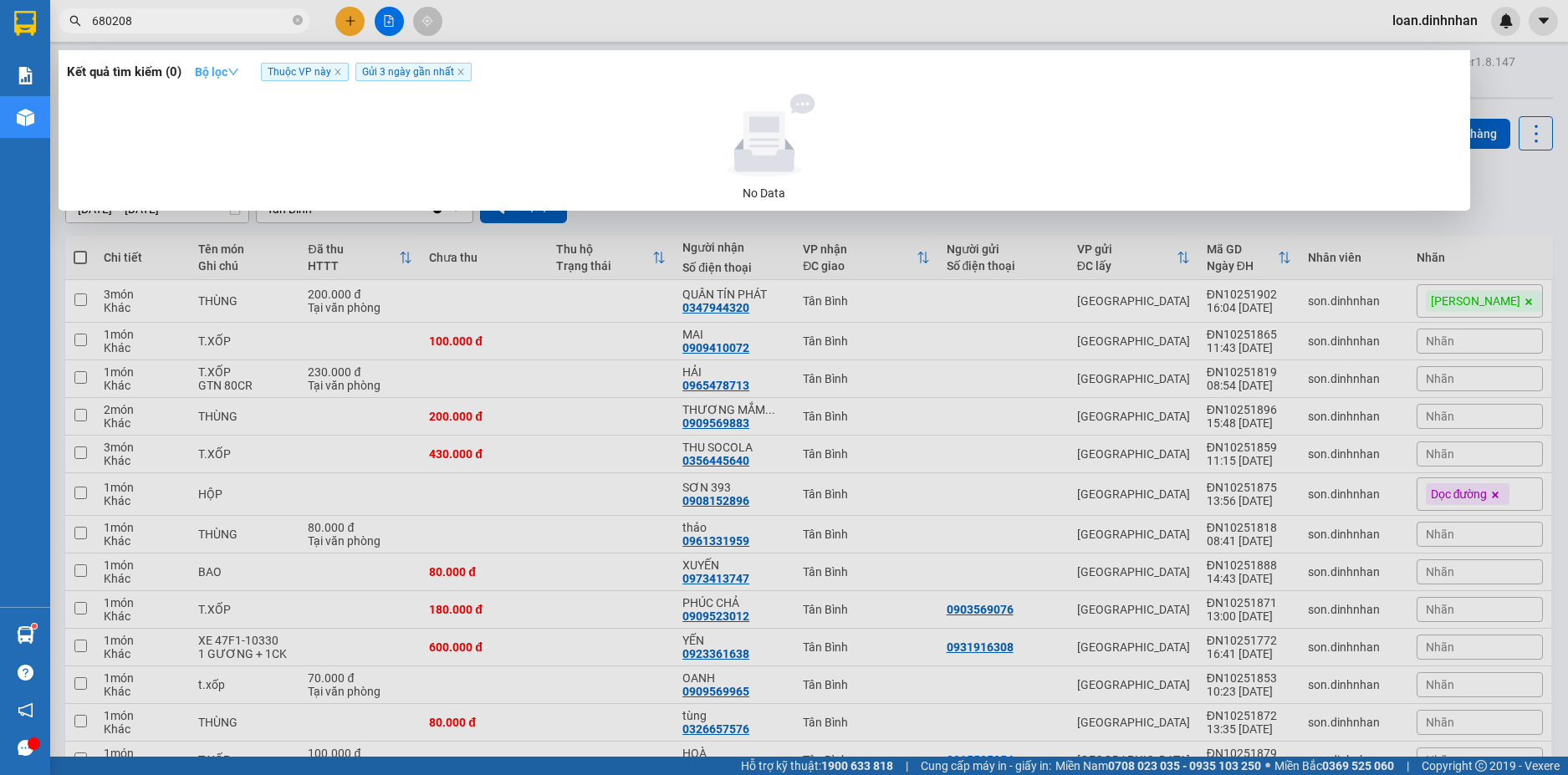
type input "680208"
click at [232, 71] on strong "Bộ lọc" at bounding box center [217, 72] width 44 height 14
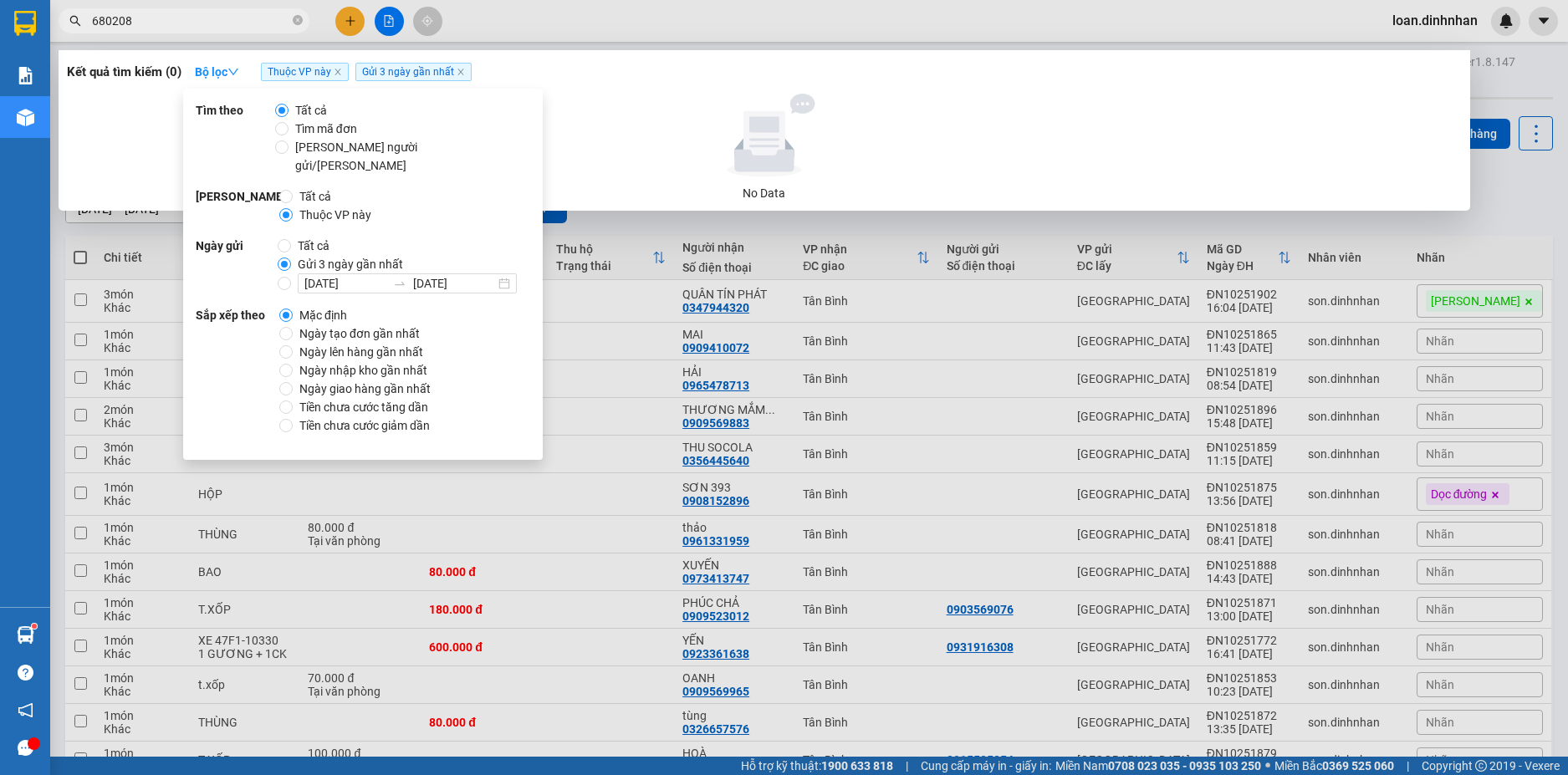
click at [307, 237] on span "Tất cả" at bounding box center [314, 246] width 45 height 19
click at [291, 239] on input "Tất cả" at bounding box center [285, 246] width 14 height 14
radio input "true"
radio input "false"
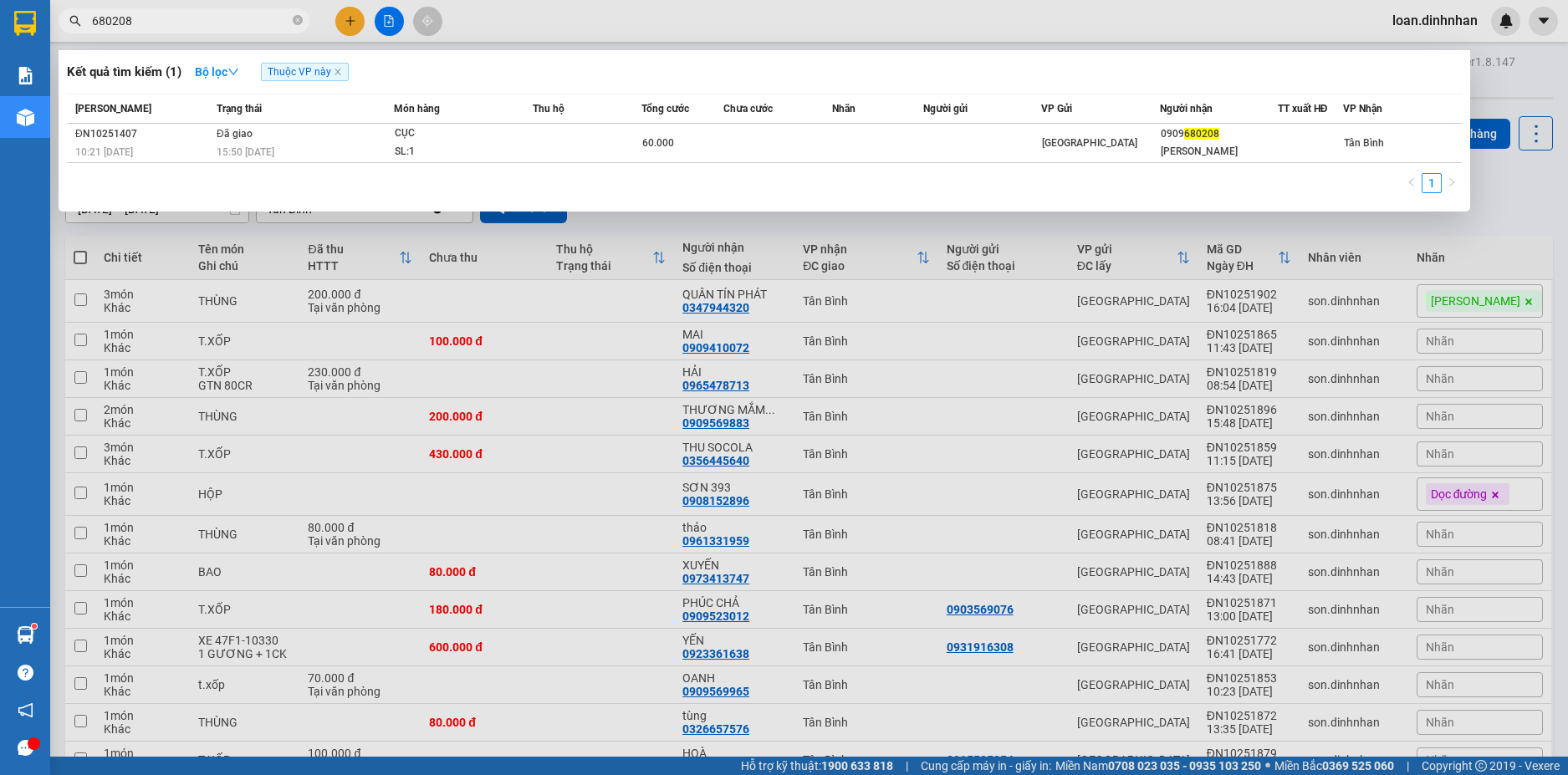
click at [182, 11] on span "680208" at bounding box center [184, 21] width 251 height 25
click at [284, 20] on input "680208" at bounding box center [191, 21] width 197 height 19
click at [299, 20] on icon "close-circle" at bounding box center [297, 21] width 10 height 10
type input "700"
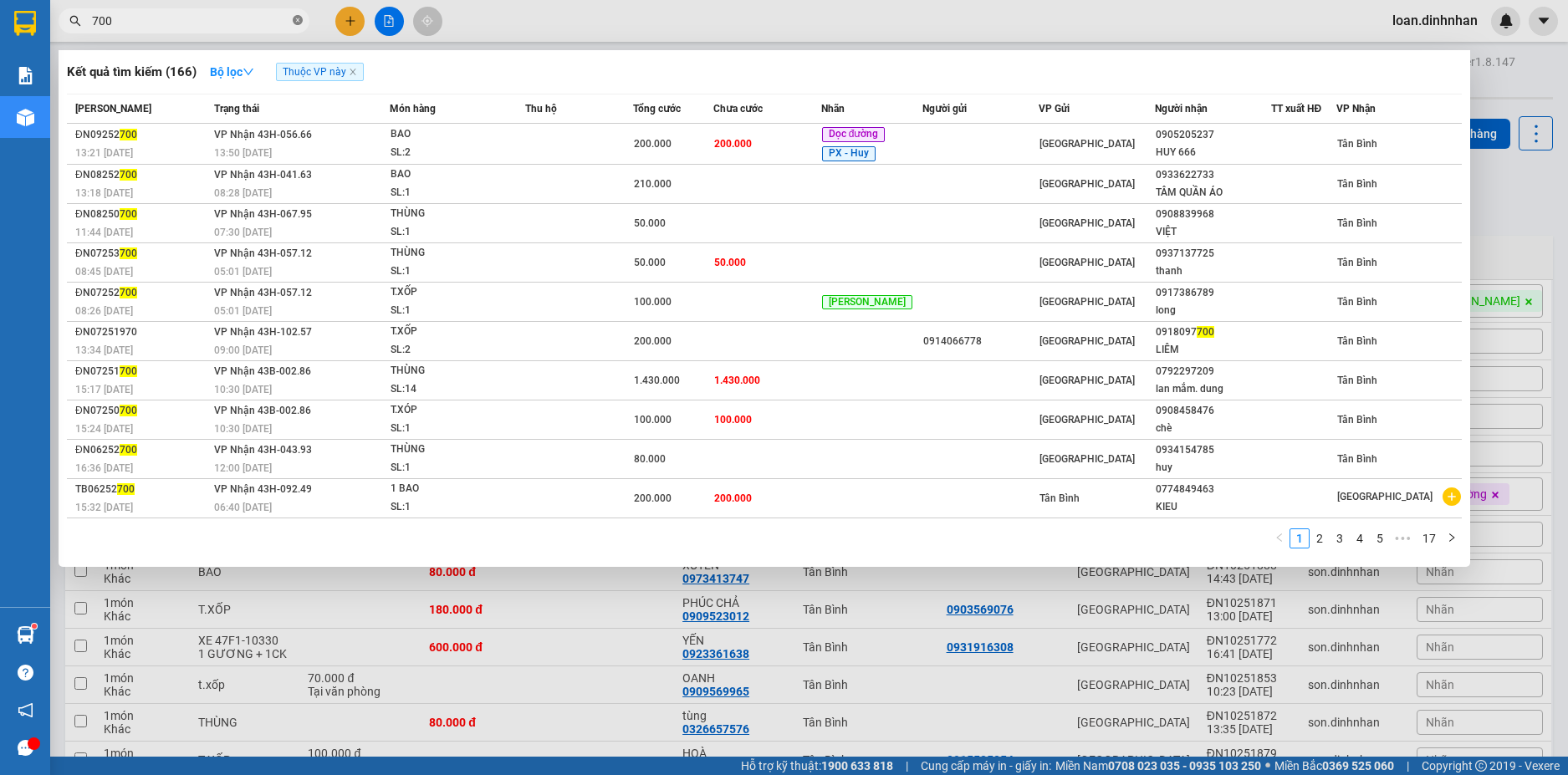
click at [300, 21] on icon "close-circle" at bounding box center [297, 21] width 10 height 10
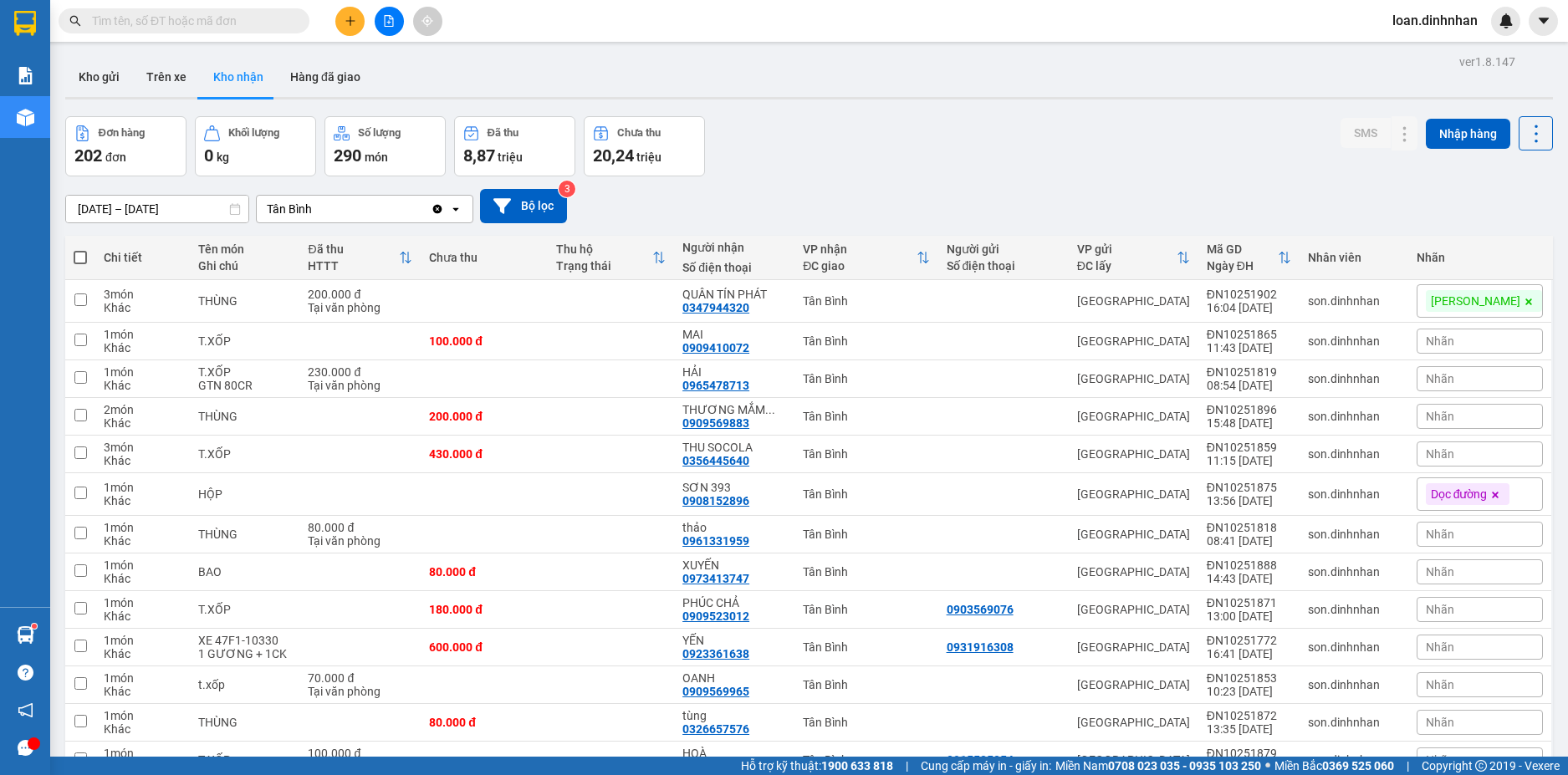
click at [289, 17] on input "text" at bounding box center [191, 21] width 197 height 19
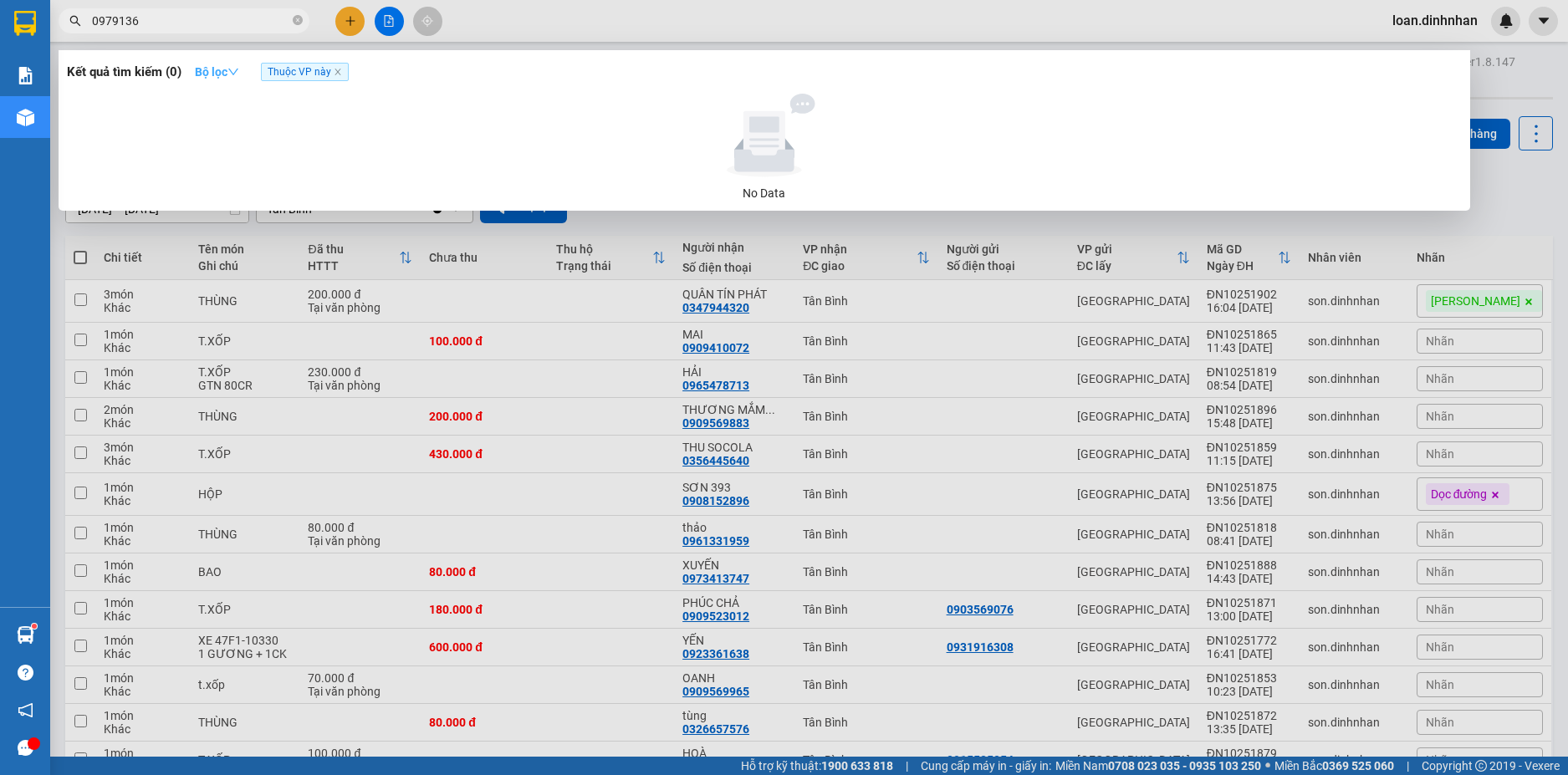
type input "0979136"
click at [239, 68] on icon "down" at bounding box center [233, 72] width 12 height 12
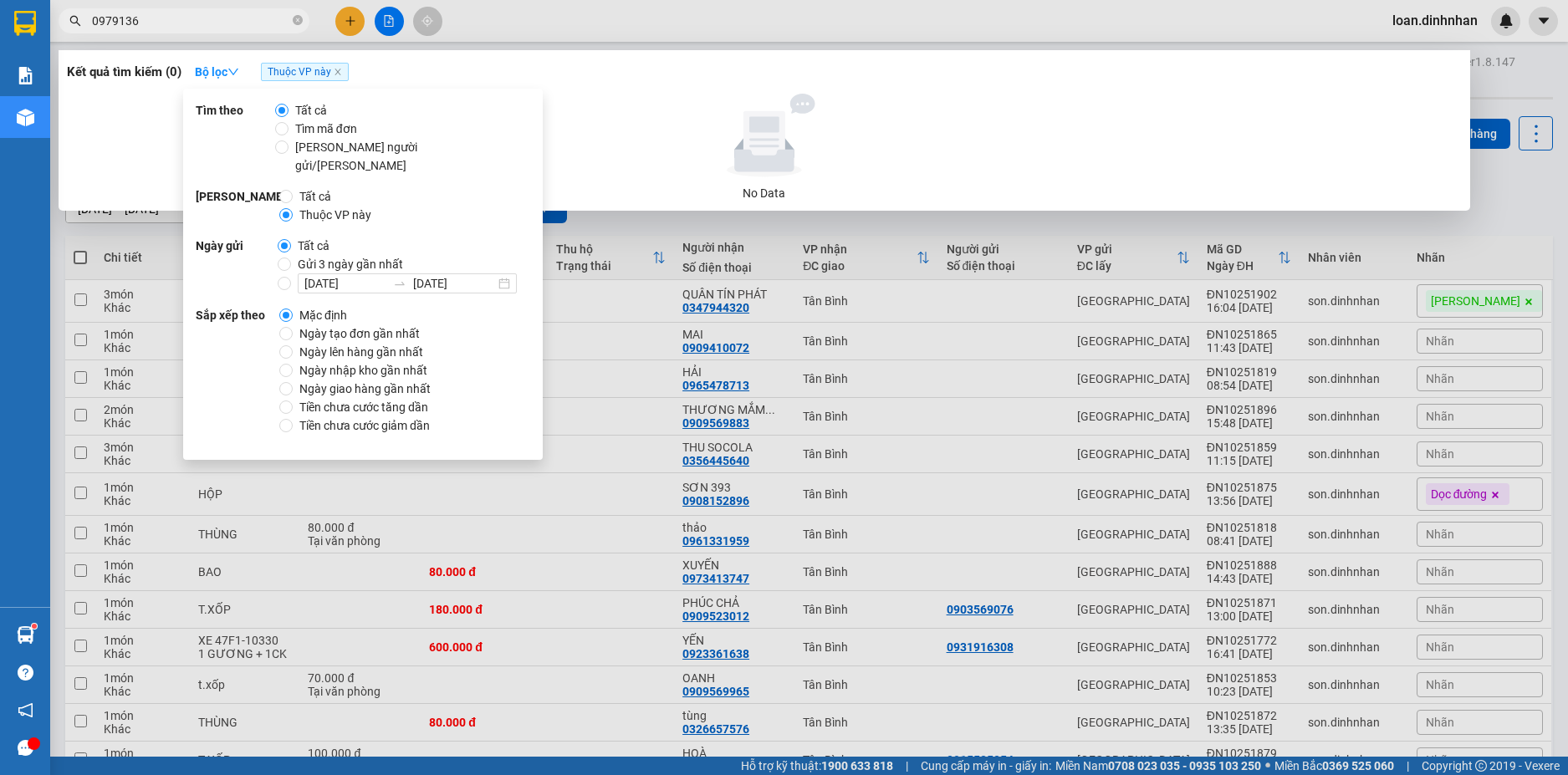
click at [293, 187] on span "Tất cả" at bounding box center [314, 197] width 45 height 19
click at [292, 190] on input "Tất cả" at bounding box center [286, 197] width 14 height 14
radio input "true"
radio input "false"
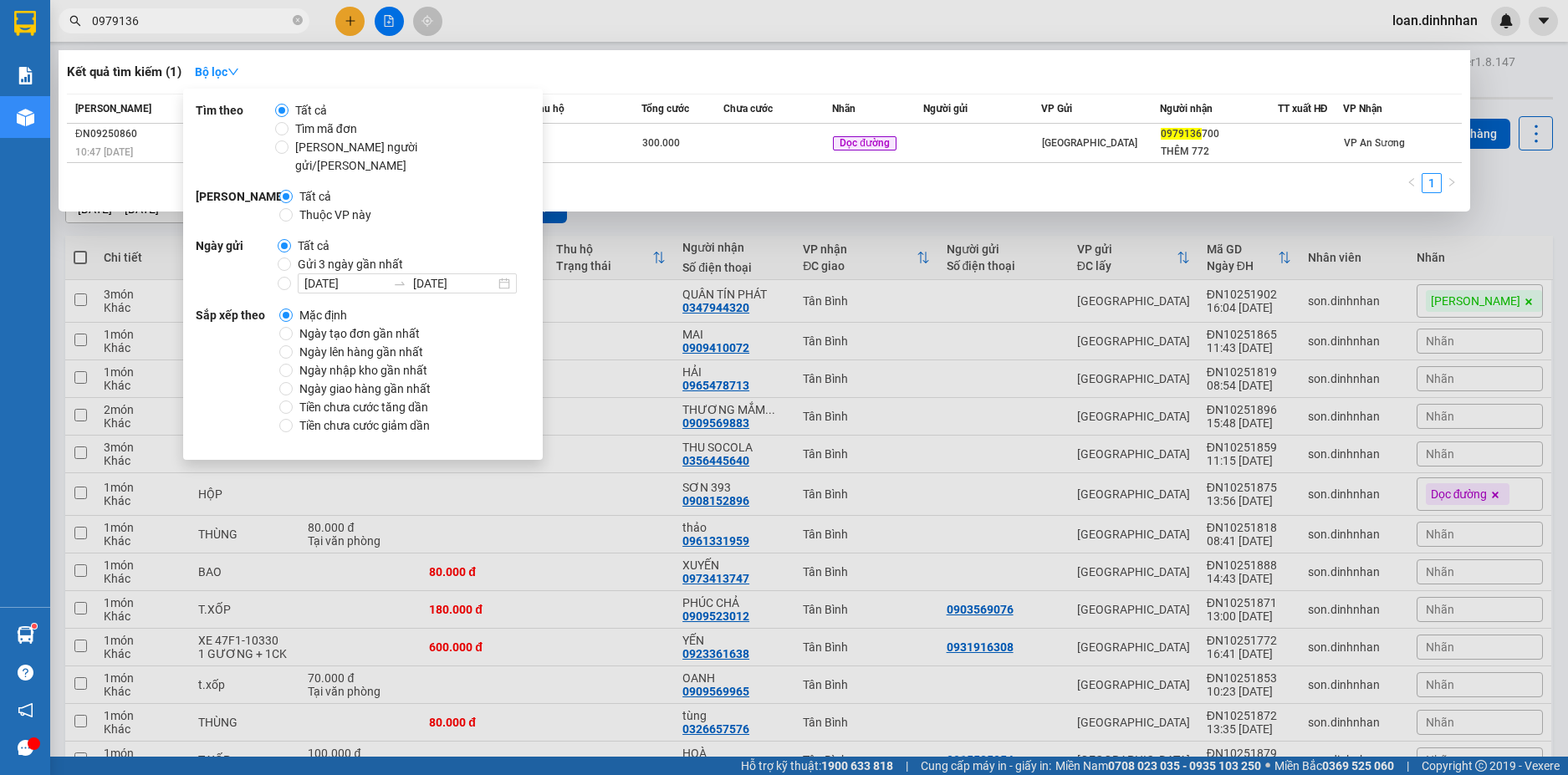
click at [246, 6] on div at bounding box center [784, 387] width 1568 height 775
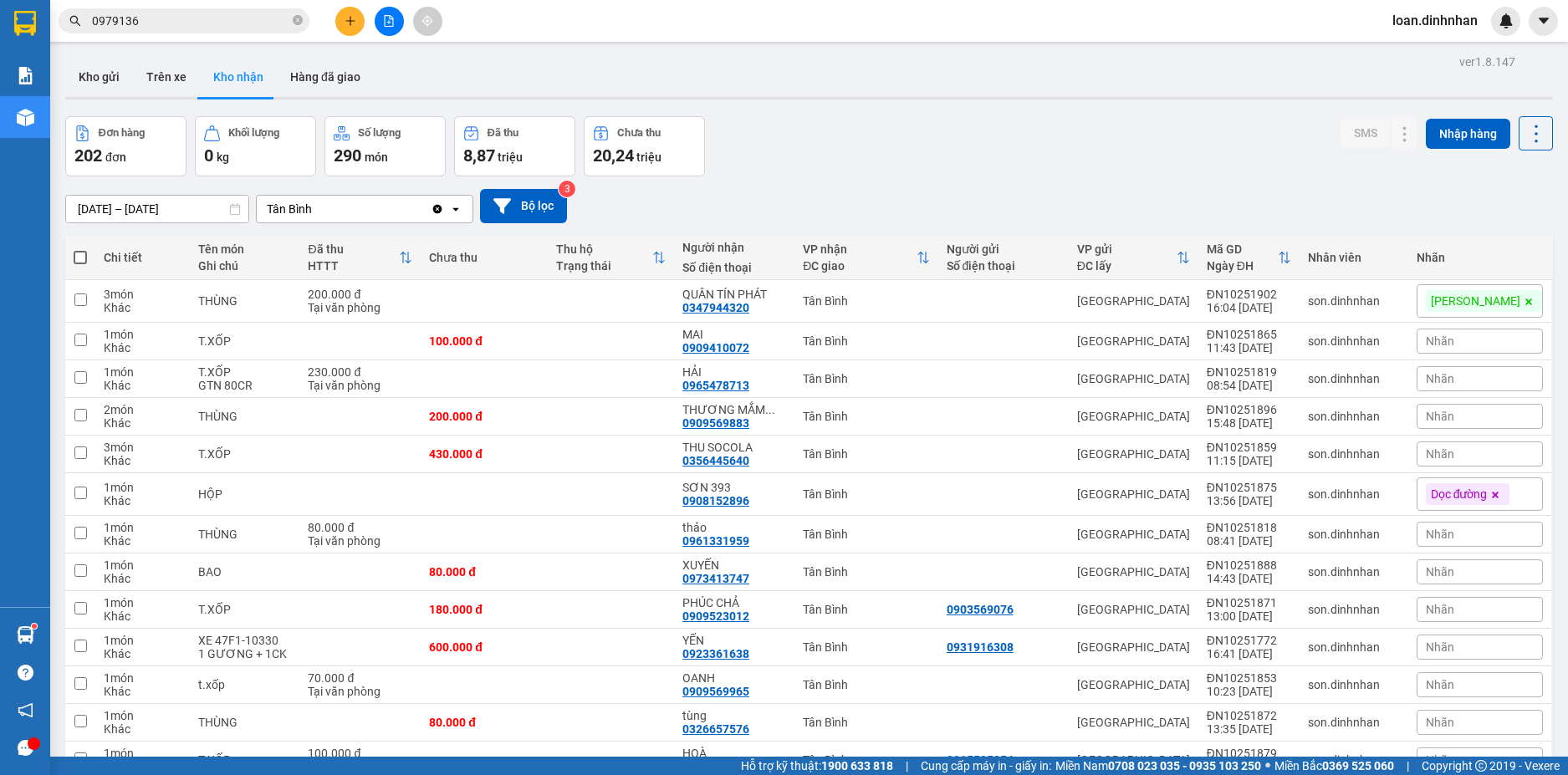
click at [238, 11] on span "0979136" at bounding box center [184, 21] width 251 height 25
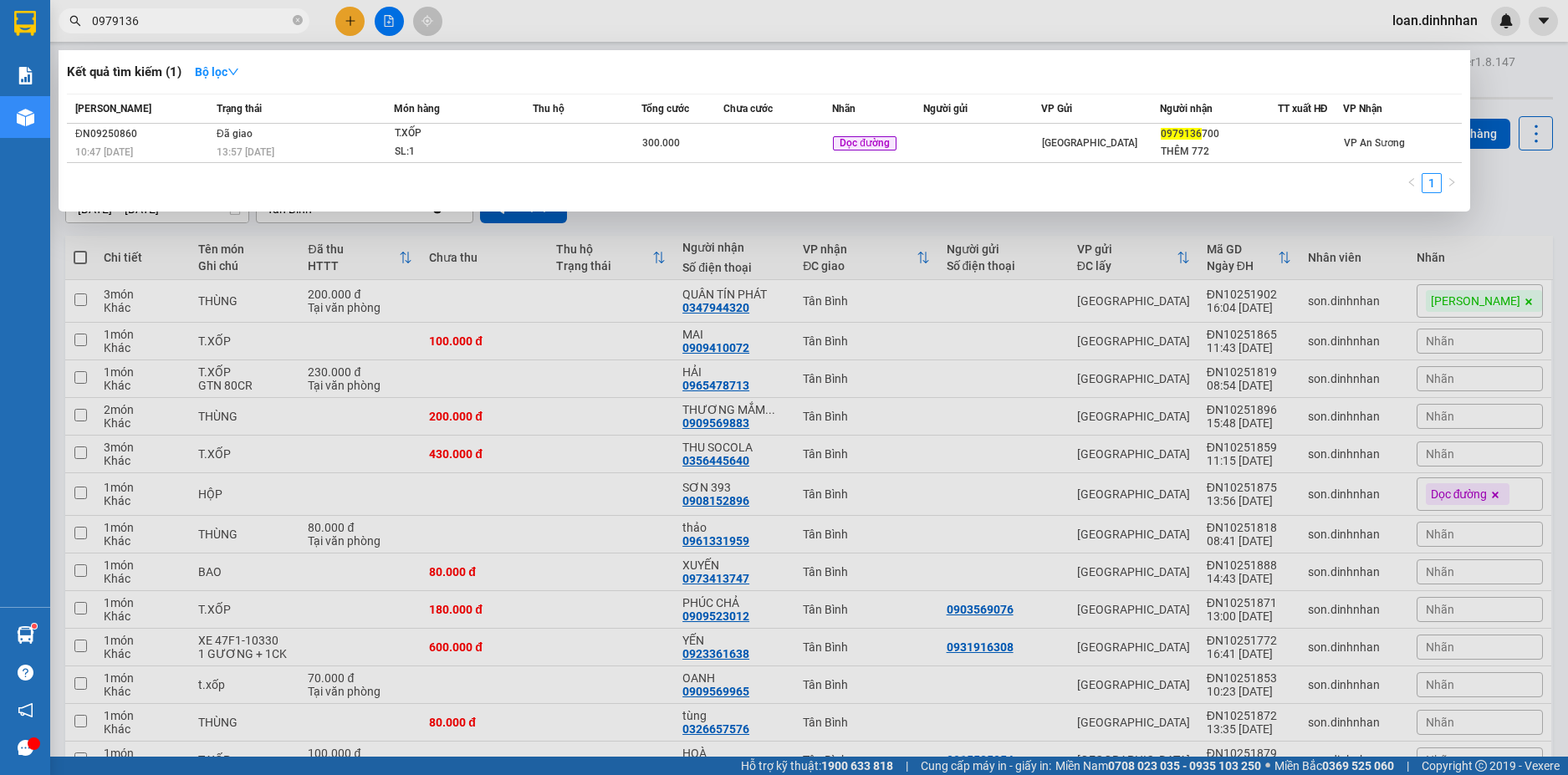
click at [220, 24] on input "0979136" at bounding box center [191, 21] width 197 height 19
type input "0"
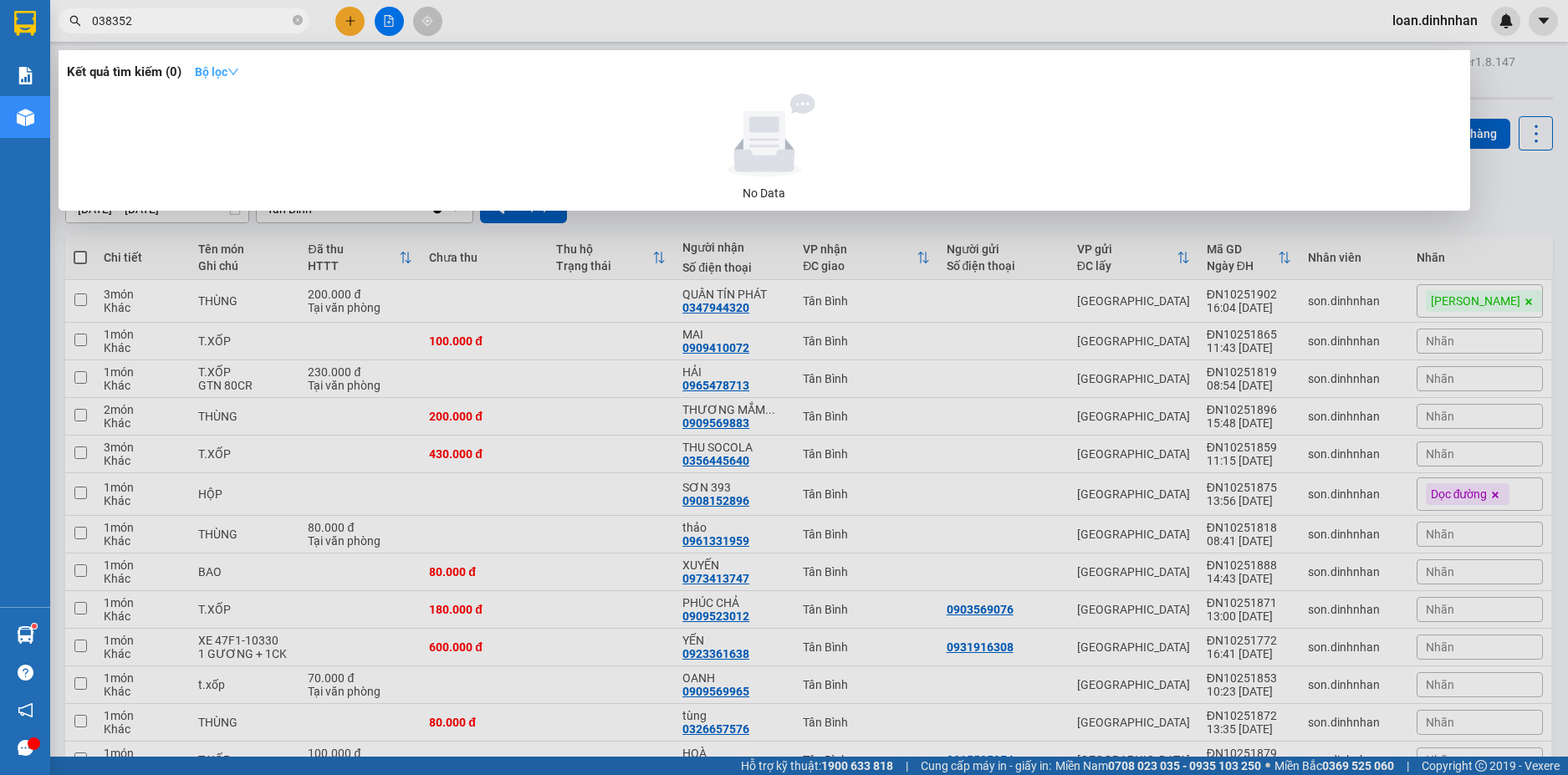
click at [212, 62] on button "Bộ lọc" at bounding box center [216, 71] width 71 height 26
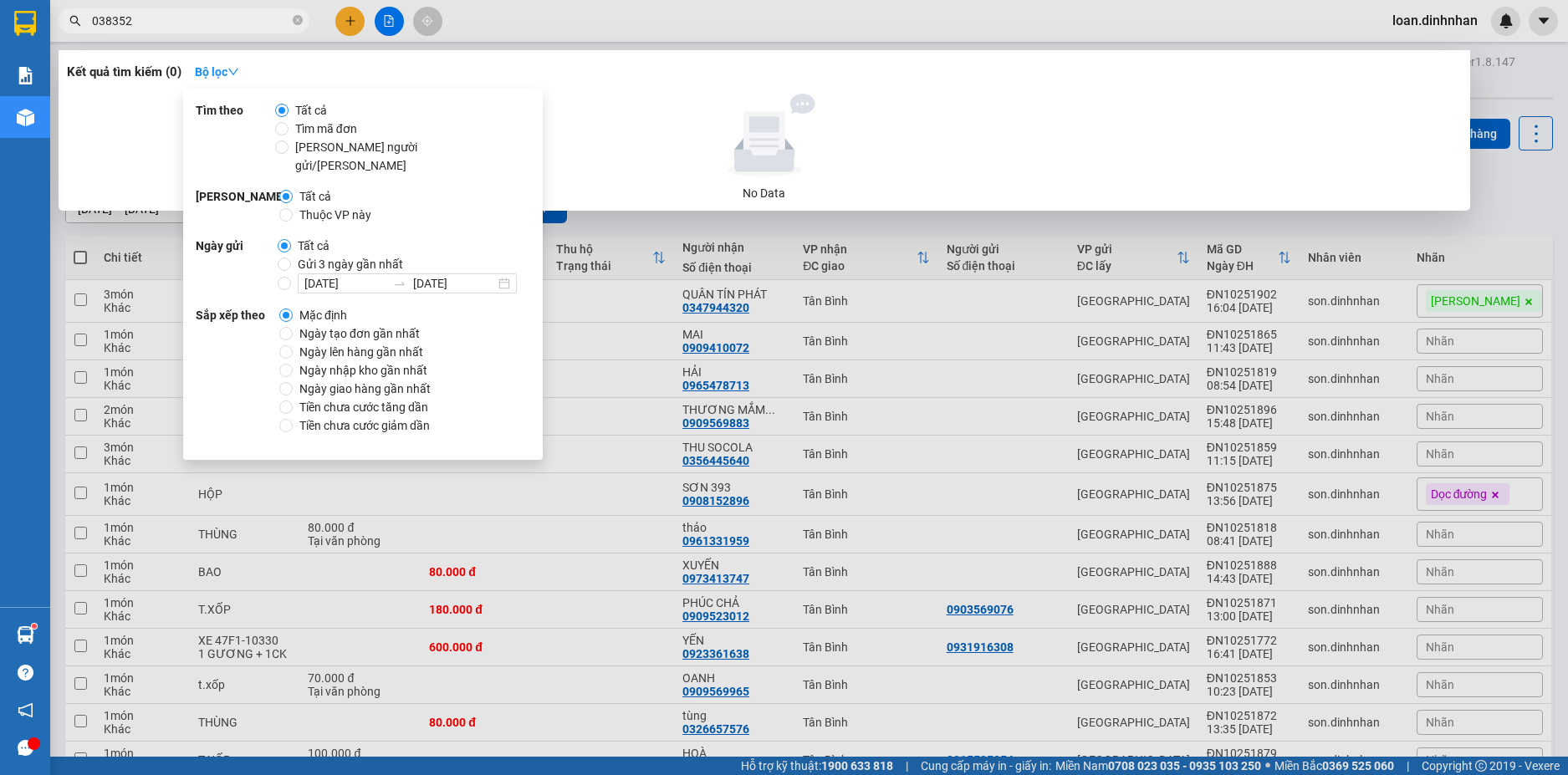
click at [215, 13] on input "038352" at bounding box center [191, 21] width 197 height 19
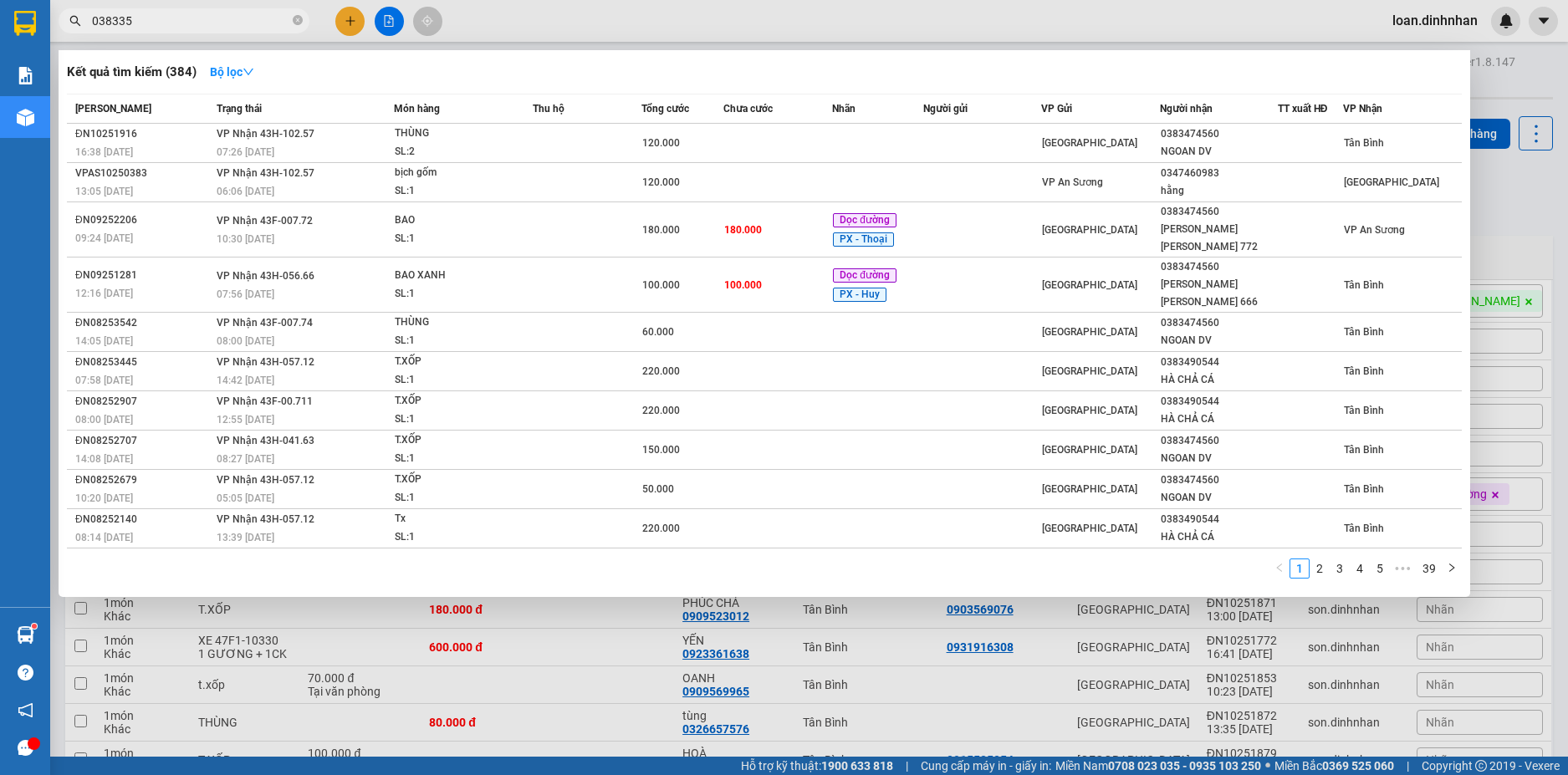
type input "0383352"
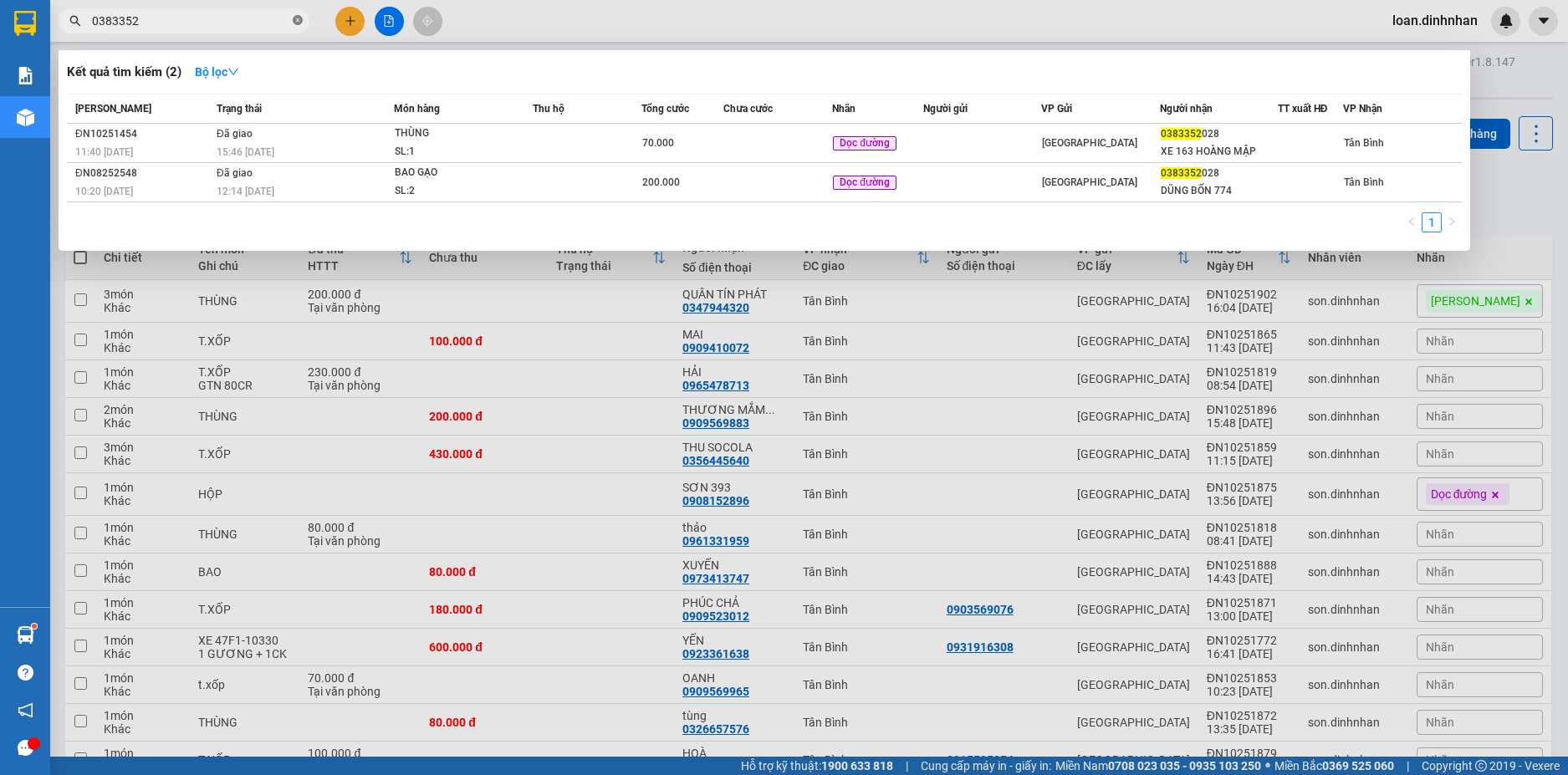
click at [297, 23] on icon "close-circle" at bounding box center [297, 21] width 10 height 10
